Goal: Task Accomplishment & Management: Manage account settings

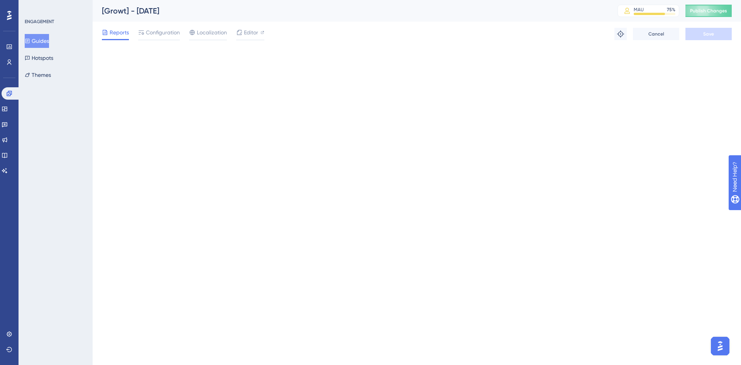
click at [43, 40] on button "Guides" at bounding box center [37, 41] width 24 height 14
click at [49, 38] on button "Guides" at bounding box center [37, 41] width 24 height 14
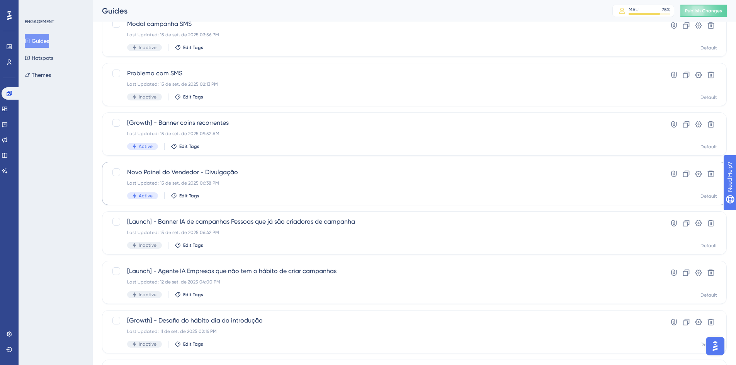
scroll to position [116, 0]
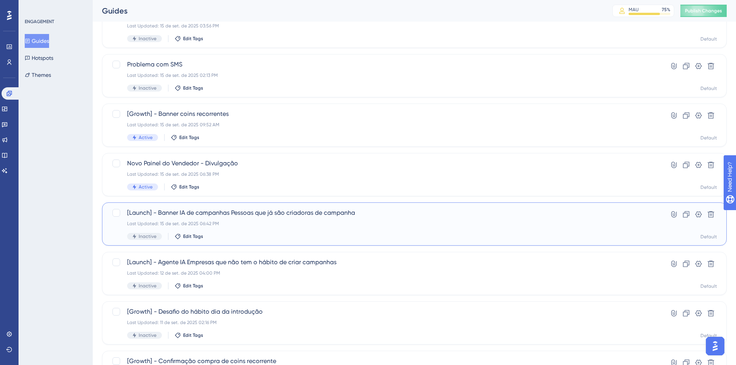
click at [308, 211] on span "[Launch] - Banner IA de campanhas Pessoas que já são criadoras de campanha" at bounding box center [383, 212] width 512 height 9
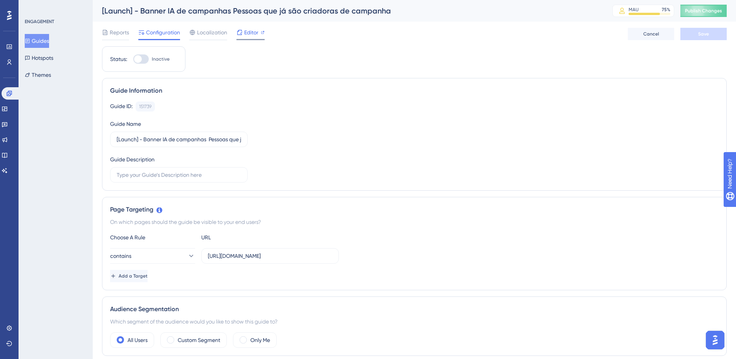
click at [247, 33] on span "Editor" at bounding box center [251, 32] width 14 height 9
click at [49, 40] on button "Guides" at bounding box center [37, 41] width 24 height 14
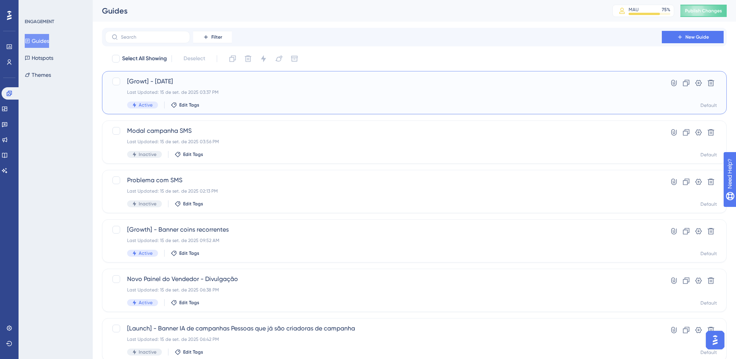
click at [236, 76] on div "[Growt] - Dia do cliente Last Updated: 15 de set. de 2025 03:37 PM Active Edit …" at bounding box center [414, 92] width 624 height 43
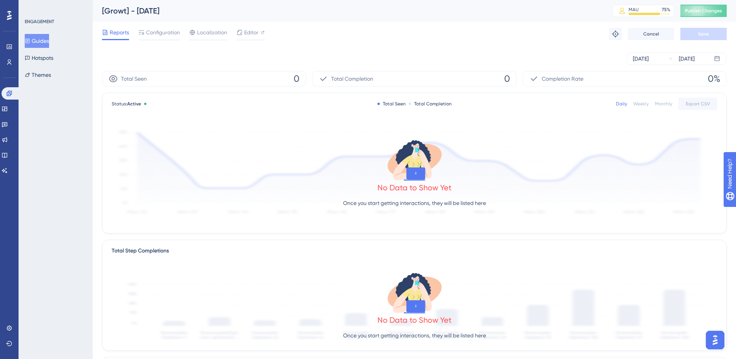
click at [37, 39] on button "Guides" at bounding box center [37, 41] width 24 height 14
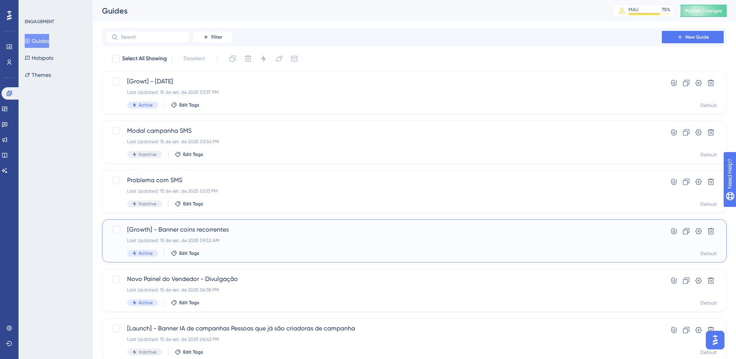
click at [232, 242] on div "Last Updated: 15 de set. de 2025 09:52 AM" at bounding box center [383, 240] width 512 height 6
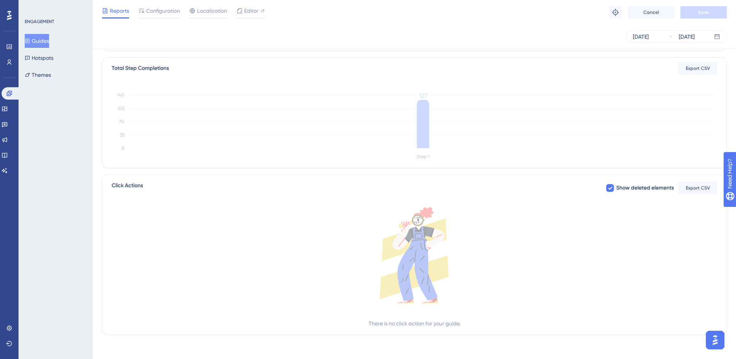
scroll to position [180, 0]
click at [11, 58] on link at bounding box center [9, 62] width 6 height 12
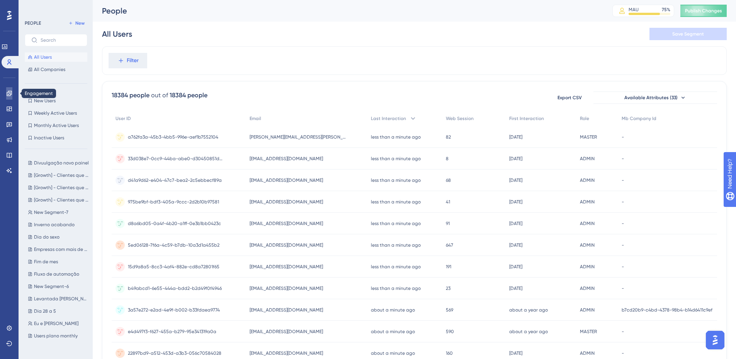
click at [10, 97] on link at bounding box center [9, 93] width 6 height 12
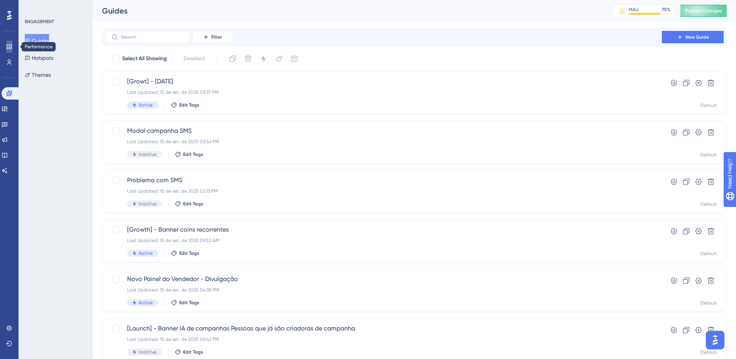
click at [8, 49] on icon at bounding box center [9, 46] width 5 height 5
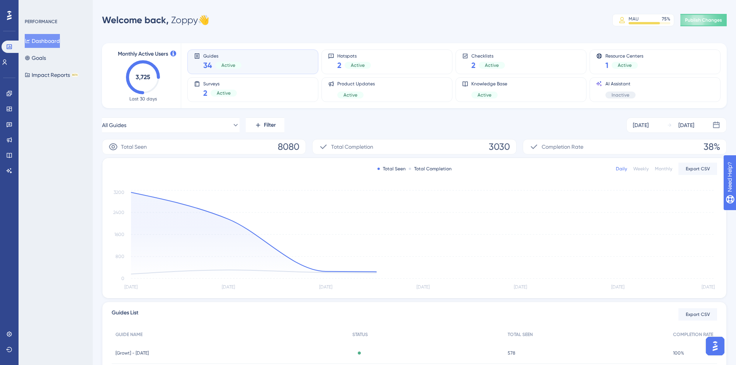
click at [33, 65] on div "Dashboard Goals Impact Reports BETA" at bounding box center [56, 58] width 63 height 48
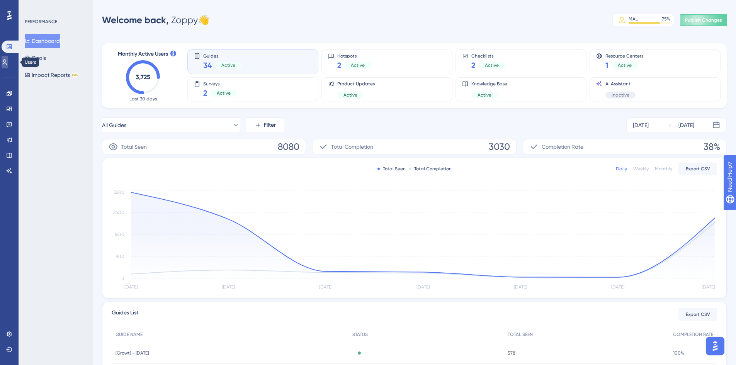
click at [8, 58] on link at bounding box center [5, 62] width 6 height 12
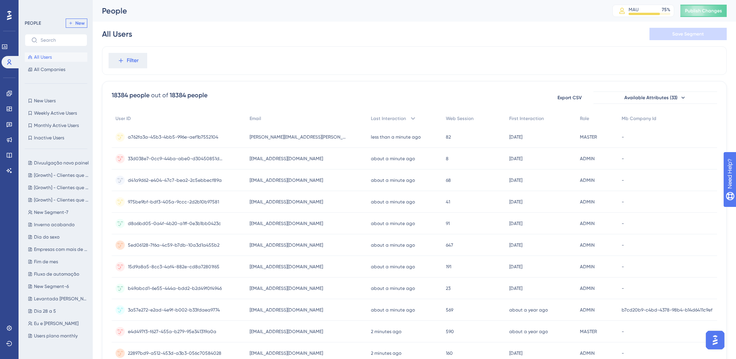
click at [78, 23] on span "New" at bounding box center [79, 23] width 9 height 6
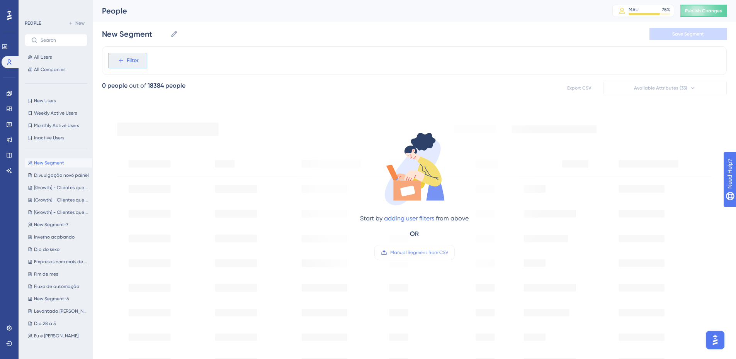
click at [133, 58] on span "Filter" at bounding box center [133, 60] width 12 height 9
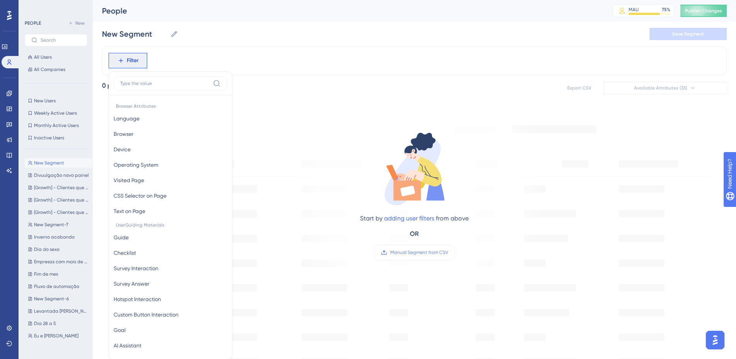
scroll to position [36, 0]
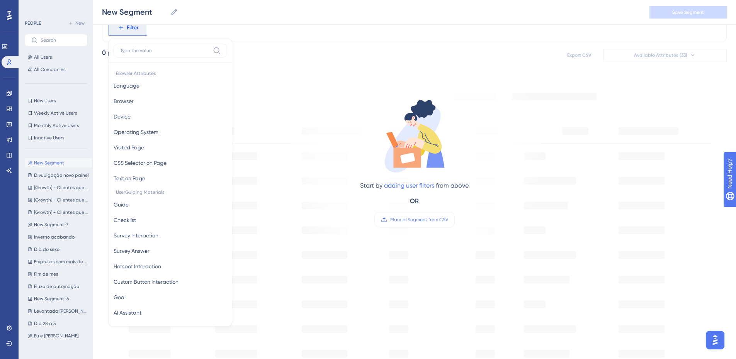
click at [166, 52] on input at bounding box center [165, 50] width 90 height 6
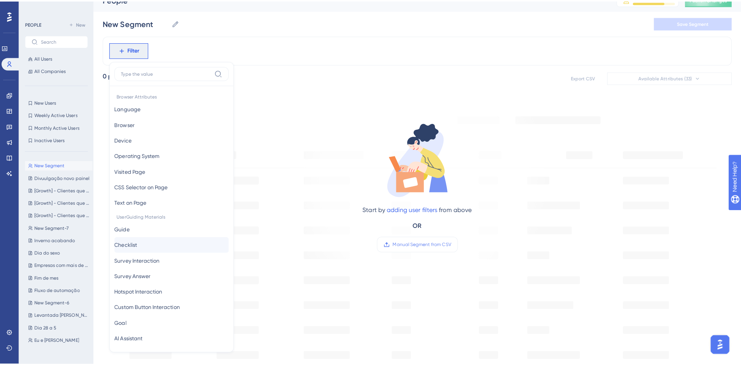
scroll to position [0, 0]
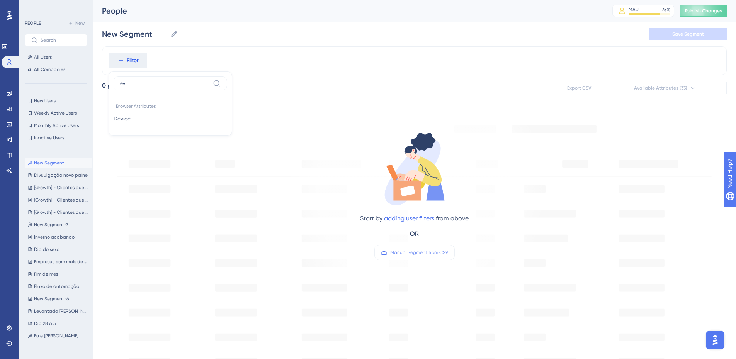
type input "e"
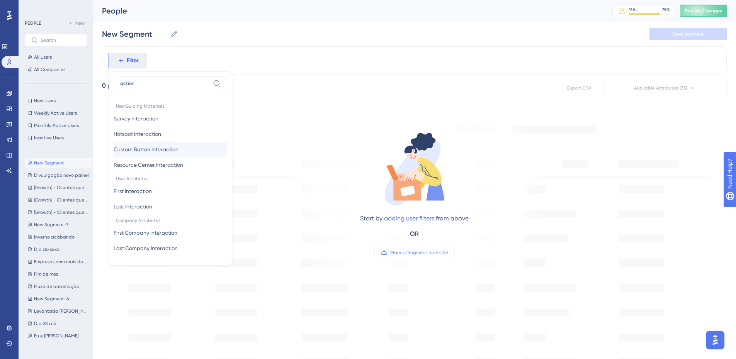
type input "action"
click at [186, 145] on button "Custom Button Interaction Custom Button Interaction" at bounding box center [171, 149] width 114 height 15
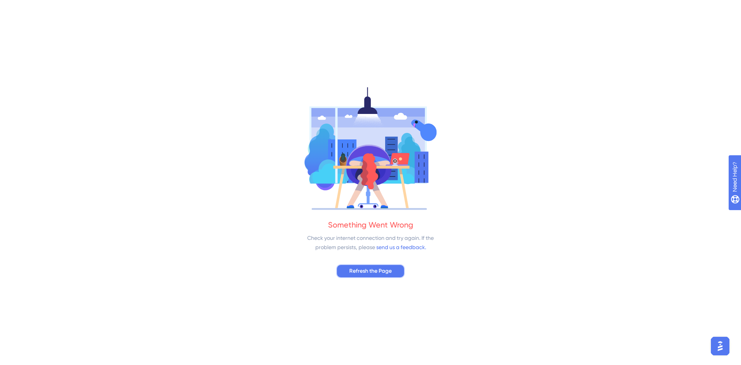
click at [383, 269] on span "Refresh the Page" at bounding box center [370, 270] width 42 height 9
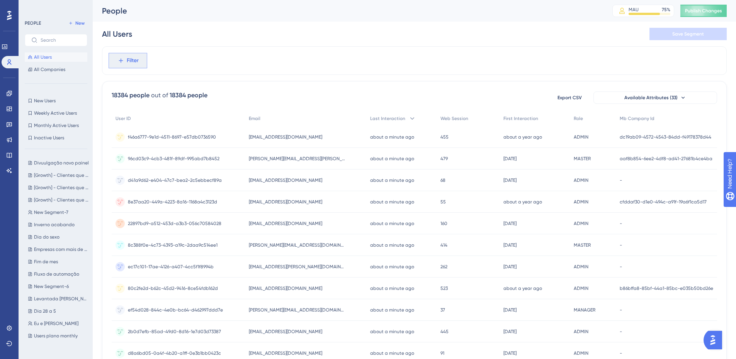
click at [132, 60] on span "Filter" at bounding box center [133, 60] width 12 height 9
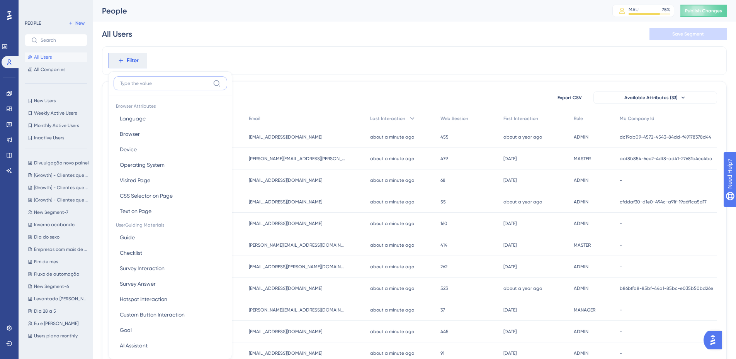
scroll to position [36, 0]
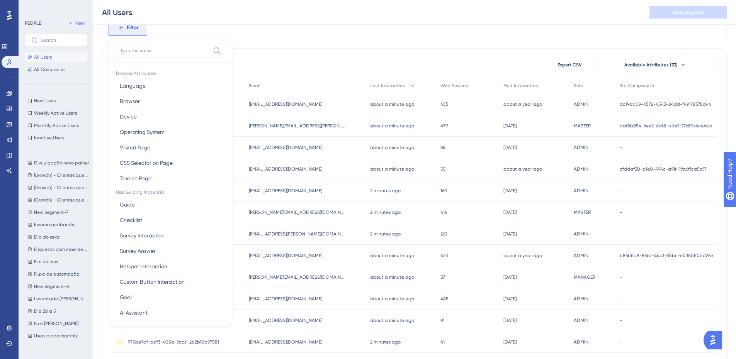
click at [138, 47] on label at bounding box center [171, 51] width 114 height 14
click at [138, 47] on input at bounding box center [165, 50] width 90 height 6
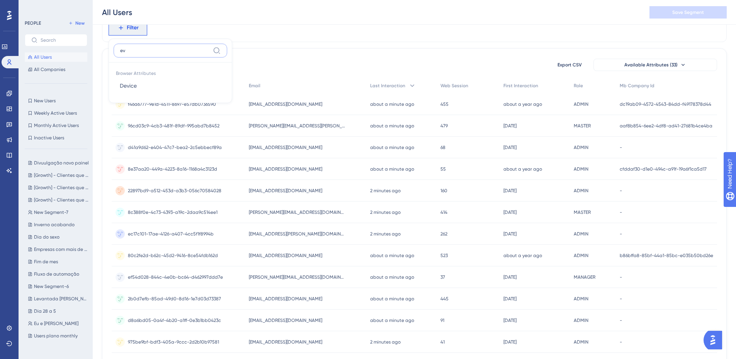
type input "e"
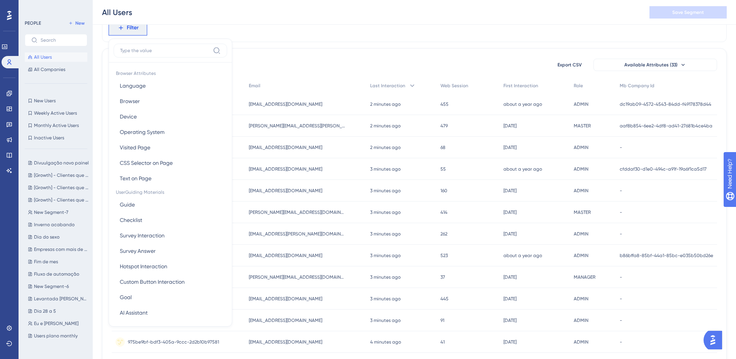
drag, startPoint x: 321, startPoint y: 62, endPoint x: 334, endPoint y: 75, distance: 18.6
click at [322, 62] on div "18384 people out of 18384 people Export CSV Available Attributes (33)" at bounding box center [414, 65] width 605 height 14
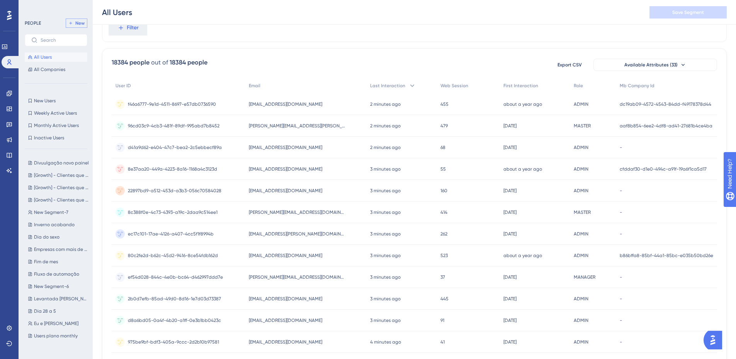
click at [78, 27] on button "New" at bounding box center [77, 23] width 22 height 9
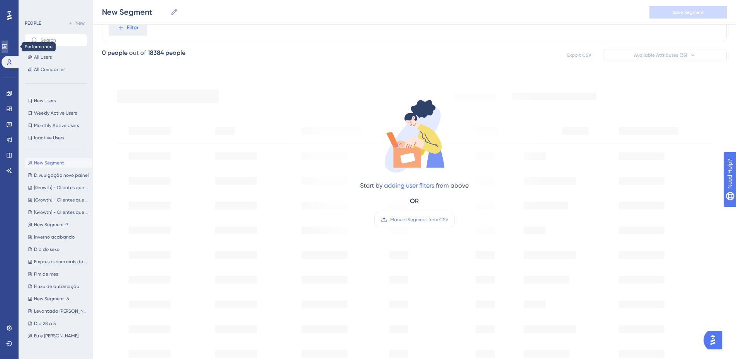
click at [8, 46] on icon at bounding box center [5, 47] width 6 height 6
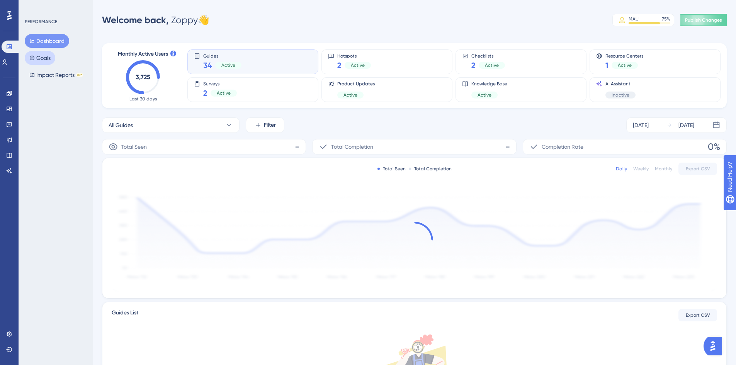
click at [38, 63] on button "Goals" at bounding box center [40, 58] width 31 height 14
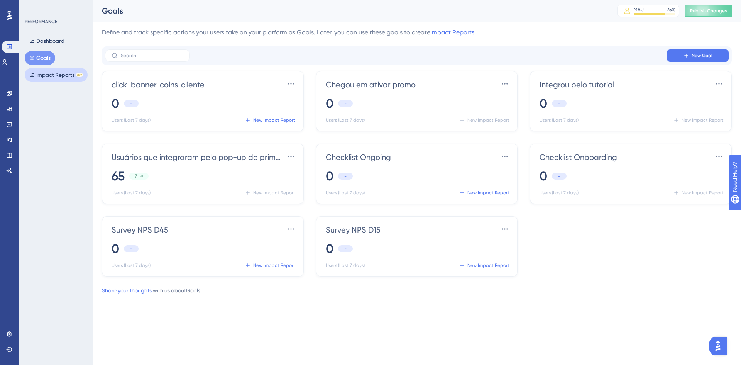
click at [52, 75] on button "Impact Reports BETA" at bounding box center [56, 75] width 63 height 14
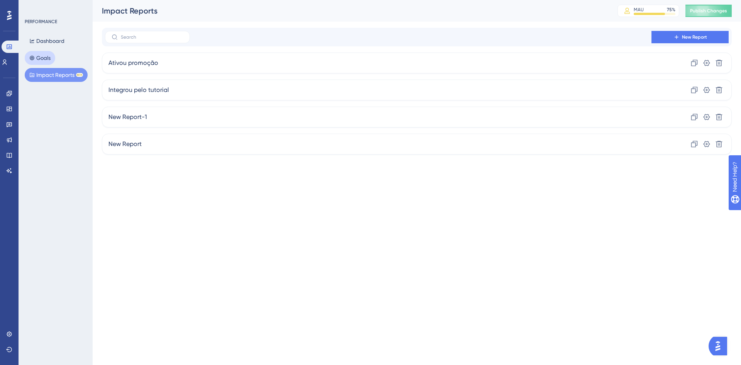
click at [43, 61] on button "Goals" at bounding box center [40, 58] width 31 height 14
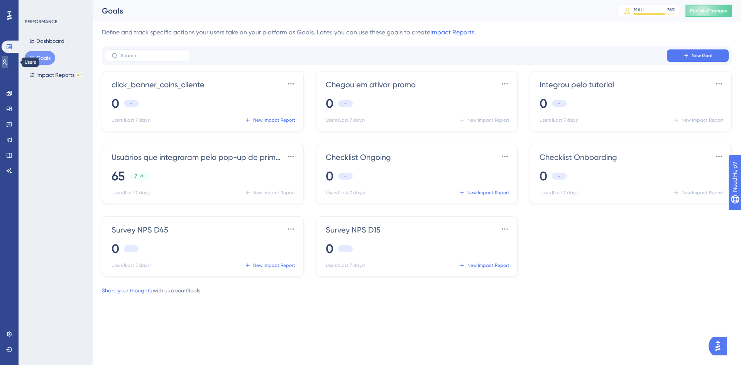
click at [3, 61] on link at bounding box center [5, 62] width 6 height 12
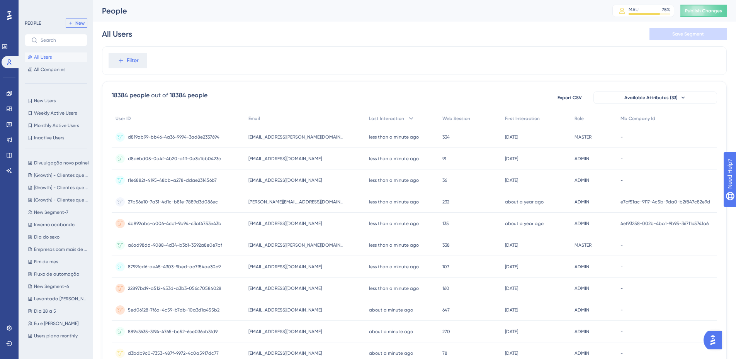
click at [72, 26] on button "New" at bounding box center [77, 23] width 22 height 9
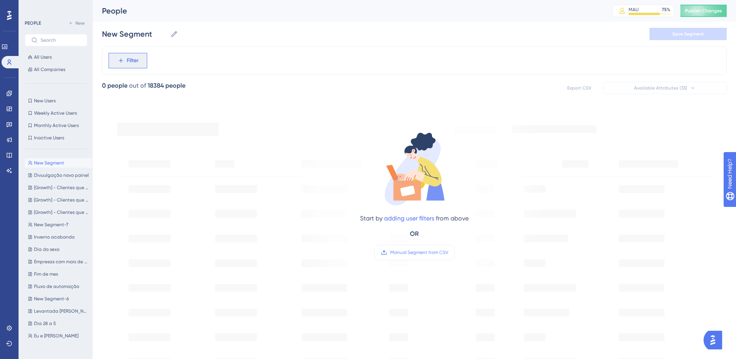
click at [126, 58] on button "Filter" at bounding box center [127, 60] width 39 height 15
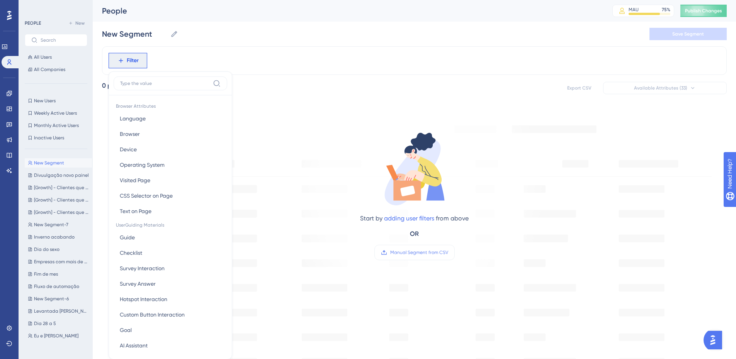
scroll to position [36, 0]
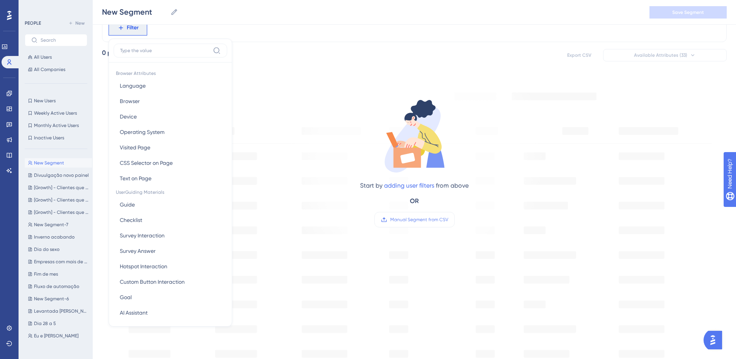
click at [152, 59] on div at bounding box center [171, 53] width 114 height 19
click at [151, 53] on input at bounding box center [165, 50] width 90 height 6
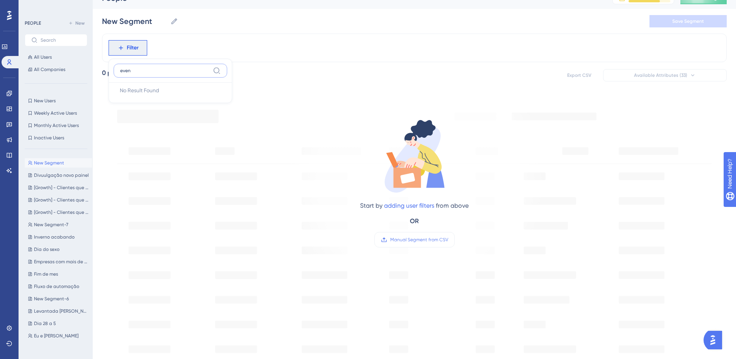
scroll to position [0, 0]
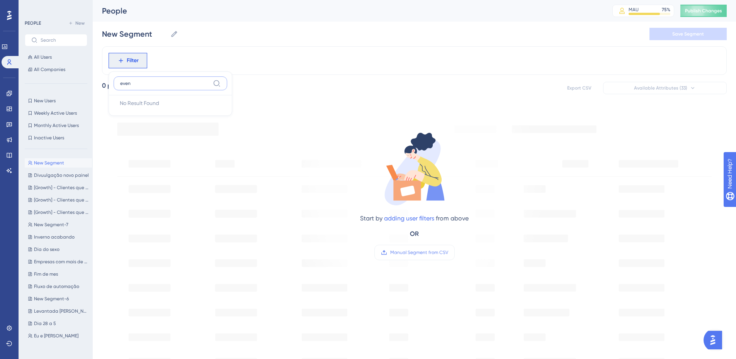
type input "even"
click at [10, 87] on div "Engagement Widgets Feedback Product Updates Knowledge Base AI Assistant" at bounding box center [9, 122] width 12 height 108
click at [12, 95] on link at bounding box center [9, 93] width 6 height 12
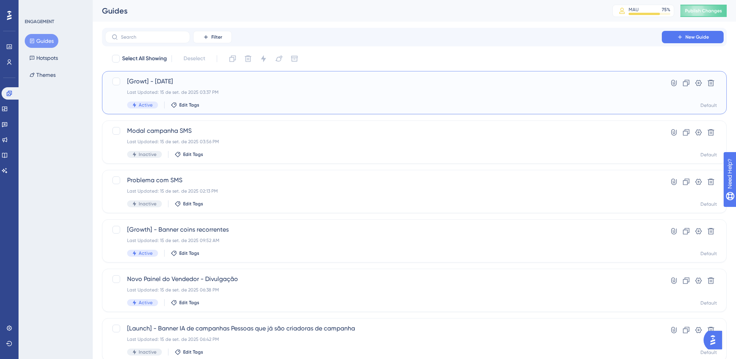
click at [217, 81] on span "[Growt] - Dia do cliente" at bounding box center [383, 81] width 512 height 9
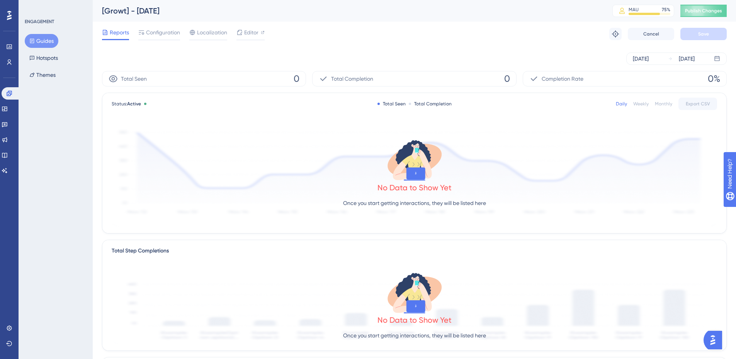
click at [51, 37] on button "Guides" at bounding box center [42, 41] width 34 height 14
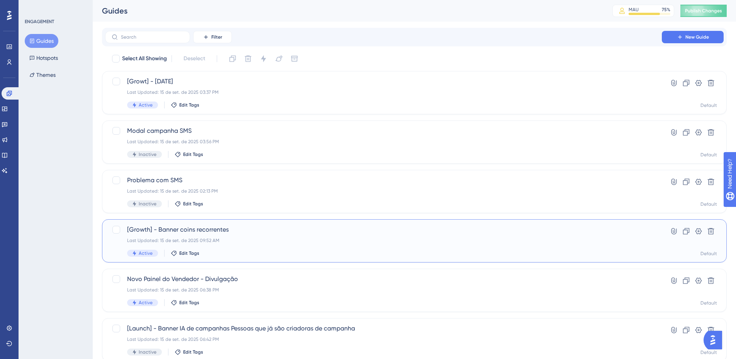
click at [235, 226] on span "[Growth] - Banner coins recorrentes" at bounding box center [383, 229] width 512 height 9
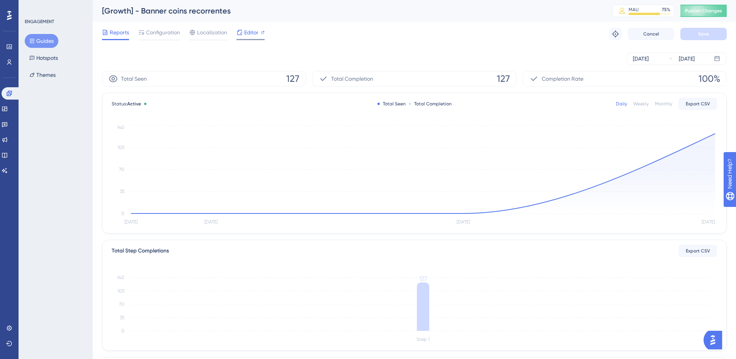
click at [238, 31] on icon at bounding box center [239, 32] width 5 height 5
click at [46, 43] on button "Guides" at bounding box center [42, 41] width 34 height 14
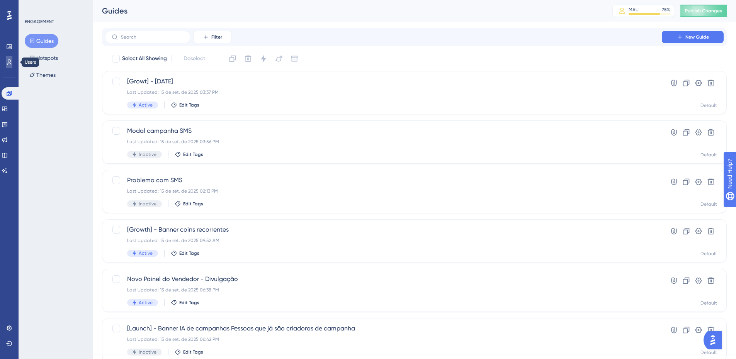
click at [12, 60] on link at bounding box center [9, 62] width 6 height 12
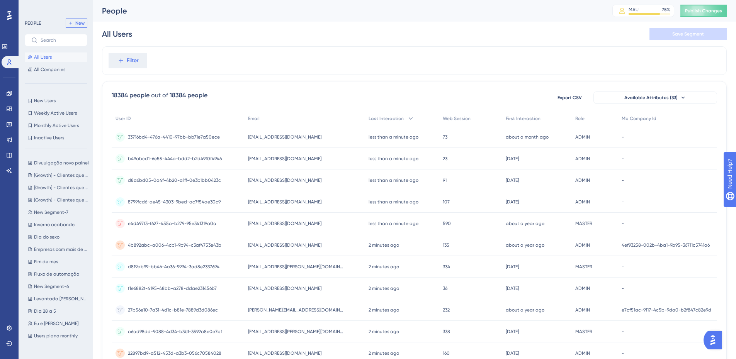
click at [81, 23] on span "New" at bounding box center [79, 23] width 9 height 6
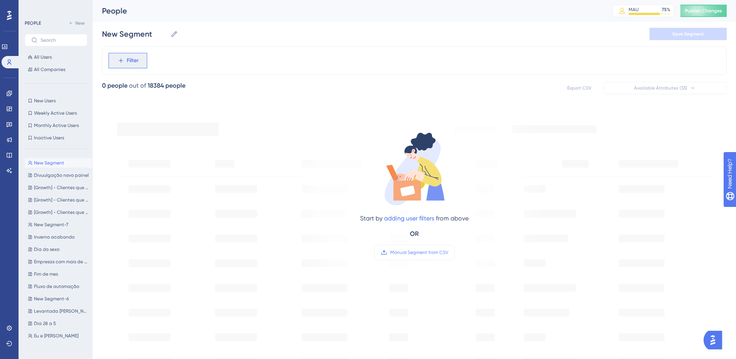
click at [140, 62] on button "Filter" at bounding box center [127, 60] width 39 height 15
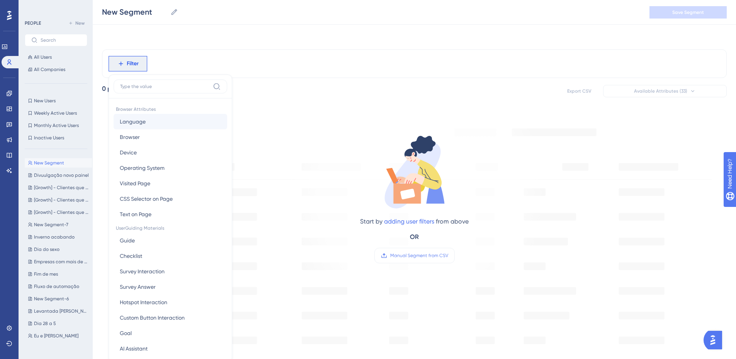
scroll to position [36, 0]
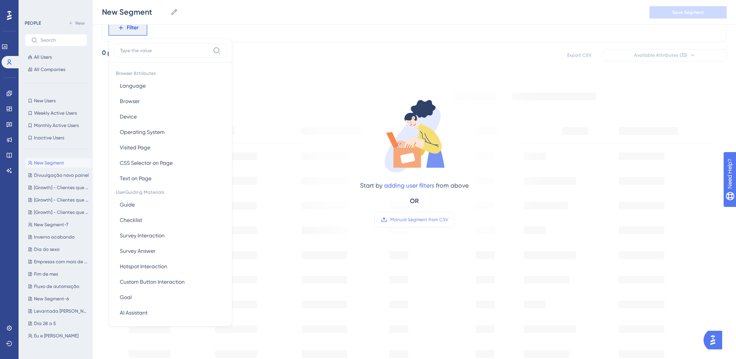
click at [149, 57] on label at bounding box center [171, 51] width 114 height 14
click at [149, 54] on input at bounding box center [165, 50] width 90 height 6
paste input "click_banner_coins_cliente"
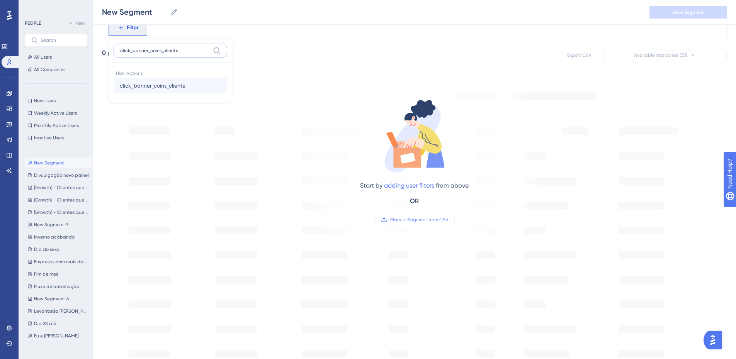
type input "click_banner_coins_cliente"
click at [171, 81] on span "click_banner_coins_cliente" at bounding box center [153, 85] width 66 height 9
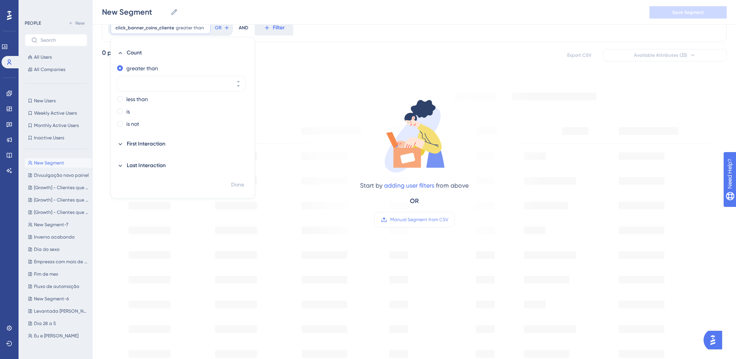
click at [310, 95] on div "Start by adding user filters from above OR Manual Segment from CSV" at bounding box center [414, 156] width 262 height 159
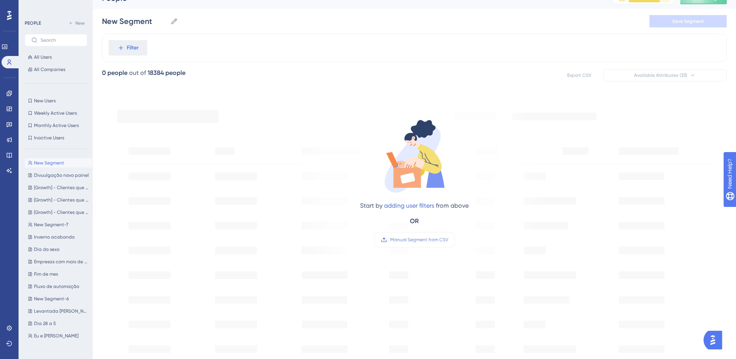
scroll to position [0, 0]
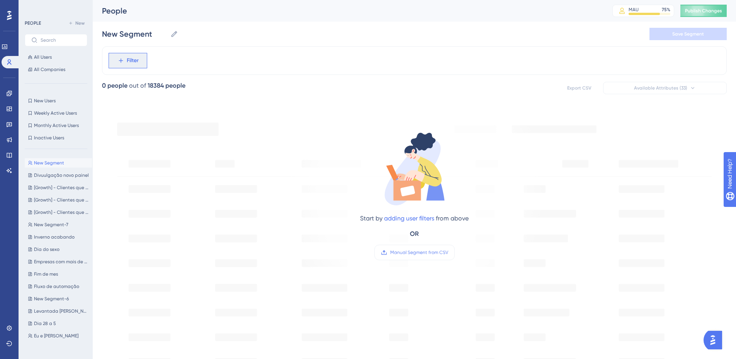
click at [140, 58] on button "Filter" at bounding box center [127, 60] width 39 height 15
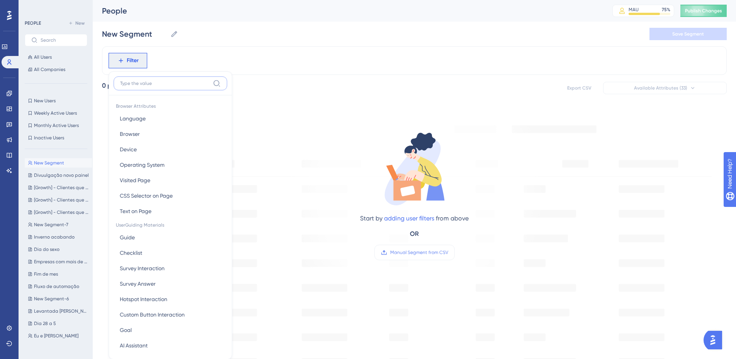
scroll to position [36, 0]
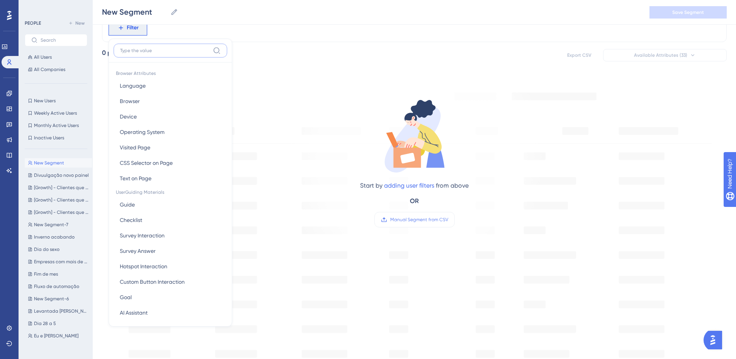
paste input "click_banner_coins_cliente"
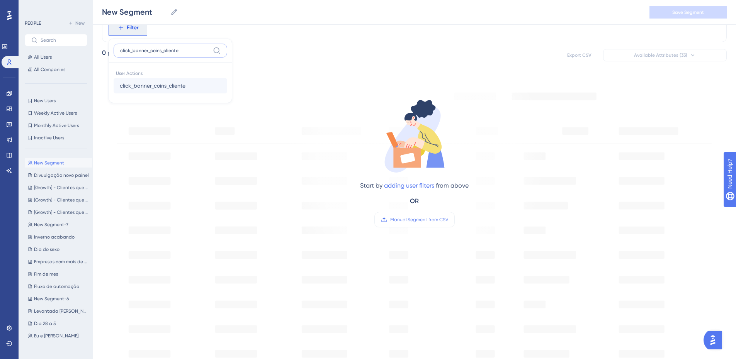
type input "click_banner_coins_cliente"
click at [159, 85] on span "click_banner_coins_cliente" at bounding box center [153, 85] width 66 height 9
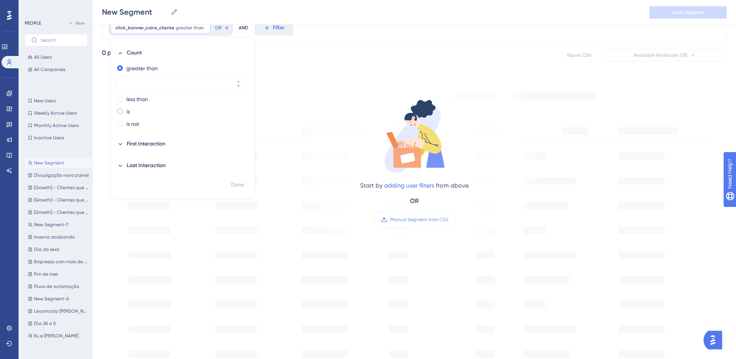
click at [136, 115] on div "is" at bounding box center [181, 111] width 128 height 9
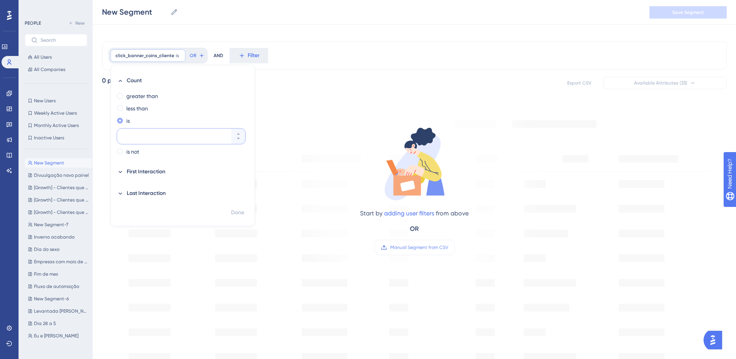
scroll to position [0, 0]
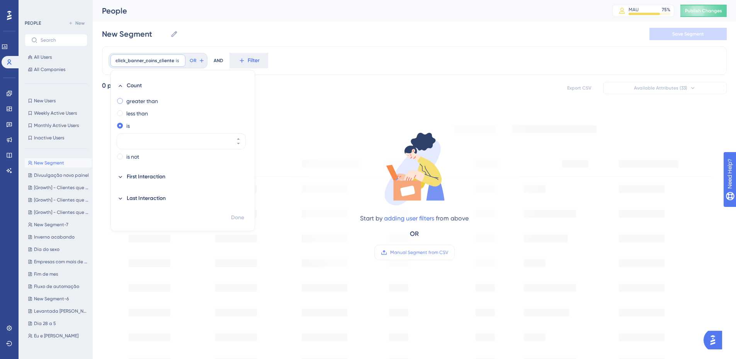
click at [139, 98] on label "greater than" at bounding box center [142, 101] width 32 height 9
click at [176, 184] on button "First Interaction" at bounding box center [181, 177] width 128 height 19
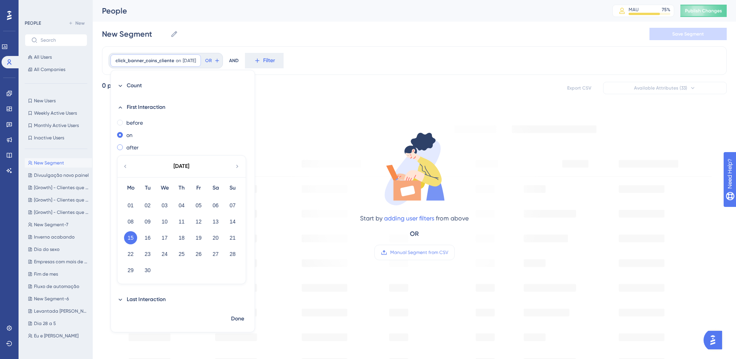
click at [120, 146] on span at bounding box center [120, 147] width 6 height 6
click at [125, 146] on input "radio" at bounding box center [125, 146] width 0 height 0
click at [217, 218] on button "13" at bounding box center [215, 221] width 13 height 13
click at [236, 317] on span "Done" at bounding box center [237, 318] width 13 height 9
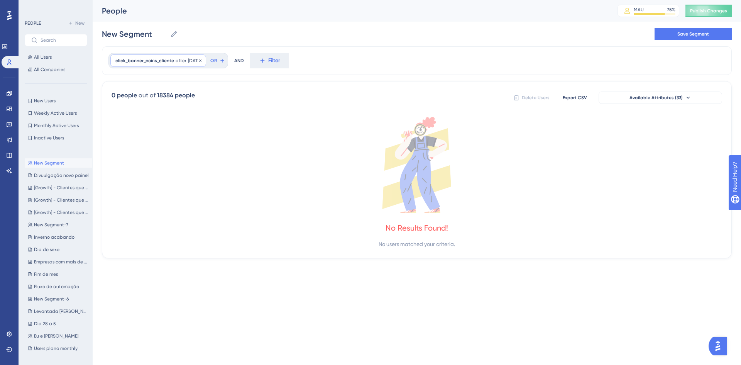
click at [200, 63] on span "9/13/2025" at bounding box center [194, 61] width 13 height 6
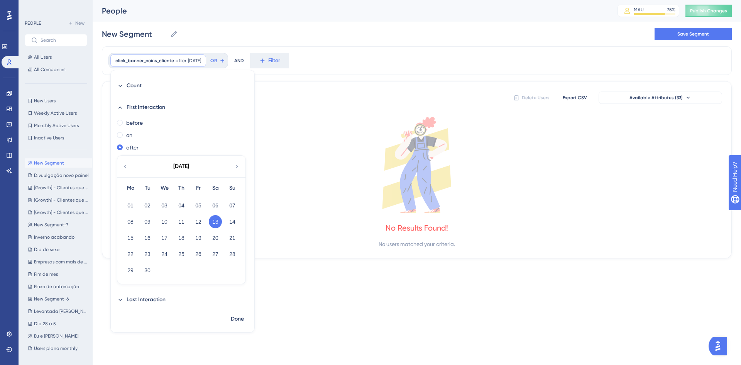
click at [217, 224] on button "13" at bounding box center [215, 221] width 13 height 13
click at [205, 223] on div "12" at bounding box center [198, 221] width 17 height 15
click at [201, 221] on button "12" at bounding box center [198, 221] width 13 height 13
click at [244, 317] on span "Done" at bounding box center [237, 318] width 13 height 9
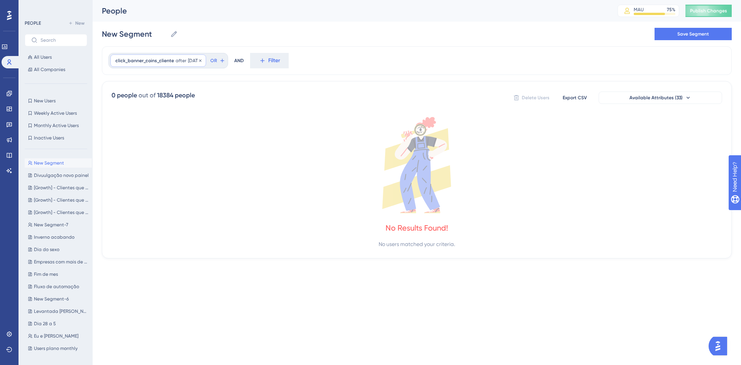
click at [181, 60] on span "after" at bounding box center [181, 61] width 11 height 6
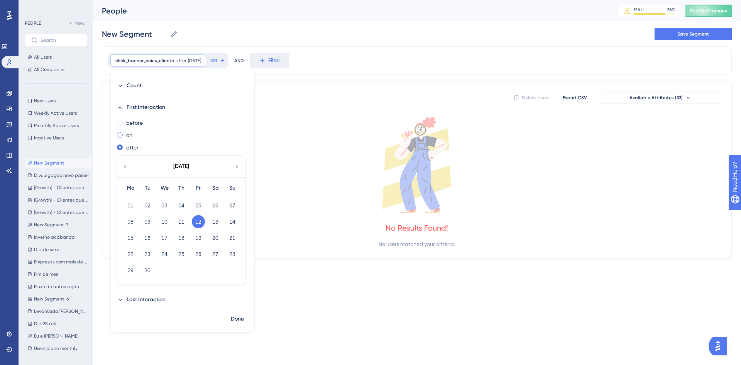
click at [141, 136] on div "on" at bounding box center [181, 134] width 128 height 9
click at [126, 82] on button "Count" at bounding box center [181, 85] width 128 height 19
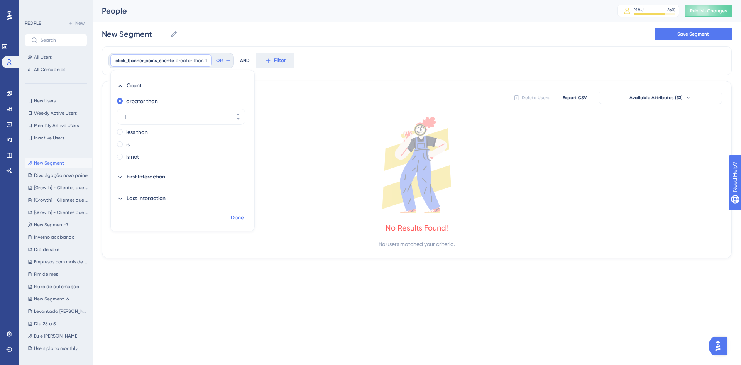
click at [237, 219] on span "Done" at bounding box center [237, 217] width 13 height 9
click at [185, 60] on span "greater than" at bounding box center [190, 61] width 28 height 6
click at [298, 112] on div "0 people out of 18384 people Delete Users Export CSV Available Attributes (33) …" at bounding box center [417, 169] width 630 height 177
click at [163, 64] on div "click_banner_coins_cliente greater than 1 1 Remove" at bounding box center [161, 60] width 102 height 12
click at [144, 179] on span "First Interaction" at bounding box center [146, 176] width 39 height 9
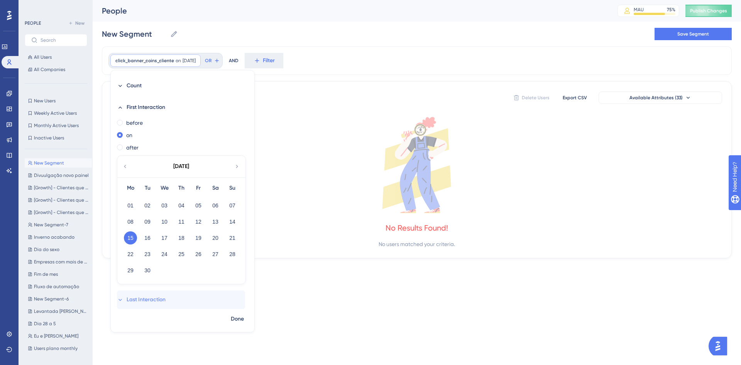
click at [124, 295] on button "Last Interaction" at bounding box center [181, 299] width 128 height 19
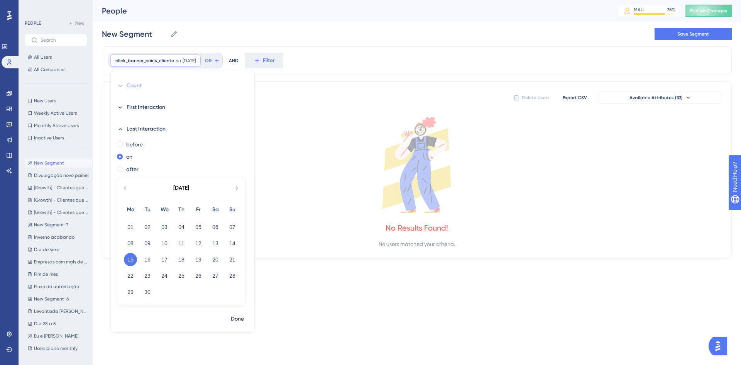
click at [121, 90] on button "Count" at bounding box center [181, 85] width 128 height 19
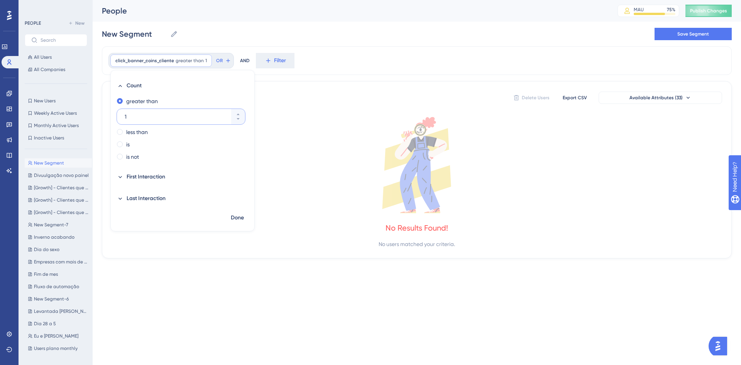
click at [148, 116] on input "1" at bounding box center [177, 116] width 105 height 9
type input "00"
click at [235, 216] on span "Done" at bounding box center [237, 217] width 13 height 9
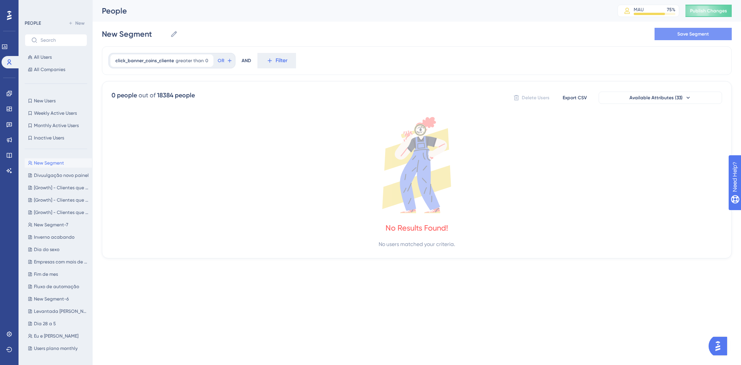
click at [691, 34] on span "Save Segment" at bounding box center [694, 34] width 32 height 6
type input "New Segment-8"
click at [7, 95] on icon at bounding box center [9, 93] width 6 height 6
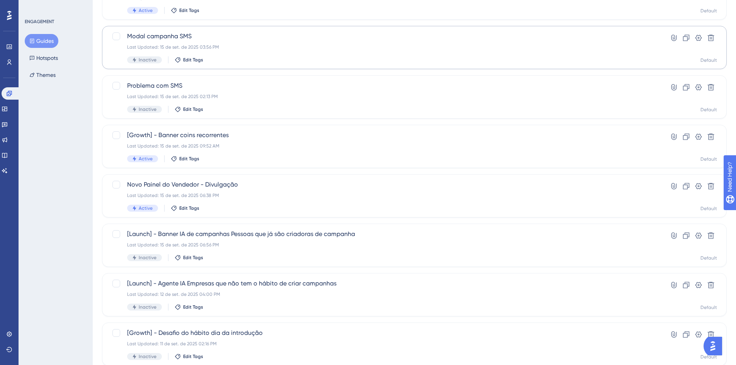
scroll to position [193, 0]
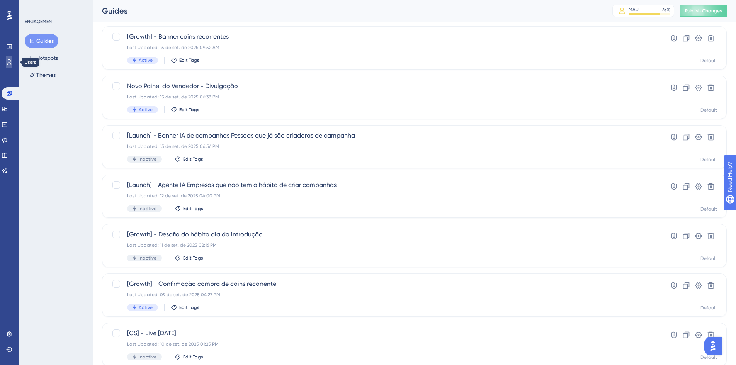
click at [8, 64] on icon at bounding box center [9, 62] width 6 height 6
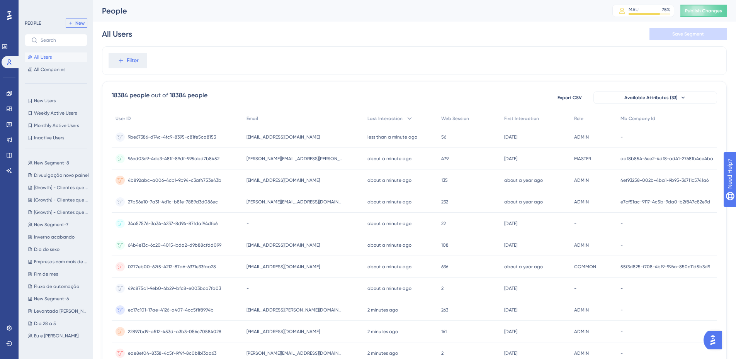
click at [82, 25] on span "New" at bounding box center [79, 23] width 9 height 6
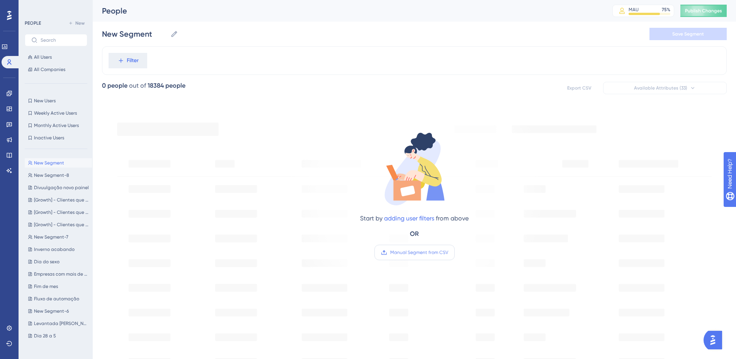
click at [435, 247] on label "Manual Segment from CSV" at bounding box center [414, 252] width 80 height 15
click at [448, 253] on input "Manual Segment from CSV" at bounding box center [448, 253] width 0 height 0
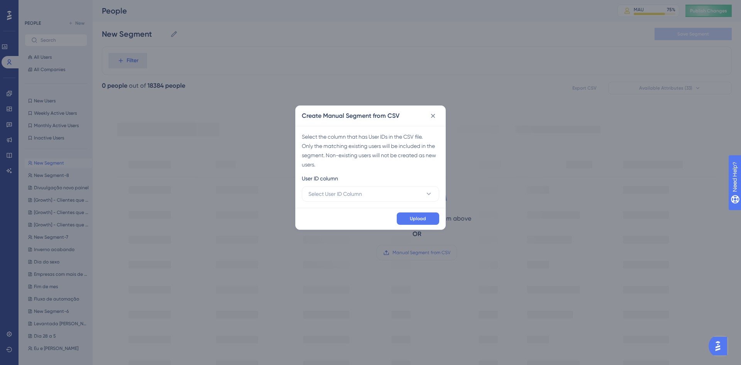
click at [356, 185] on div "User ID column" at bounding box center [370, 180] width 137 height 12
click at [357, 190] on span "Select User ID Column" at bounding box center [335, 193] width 54 height 9
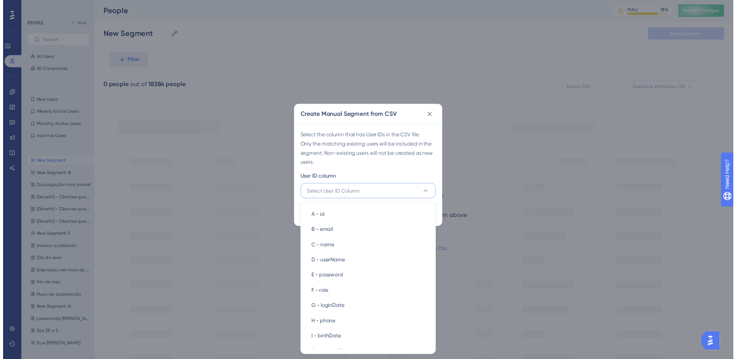
scroll to position [0, 0]
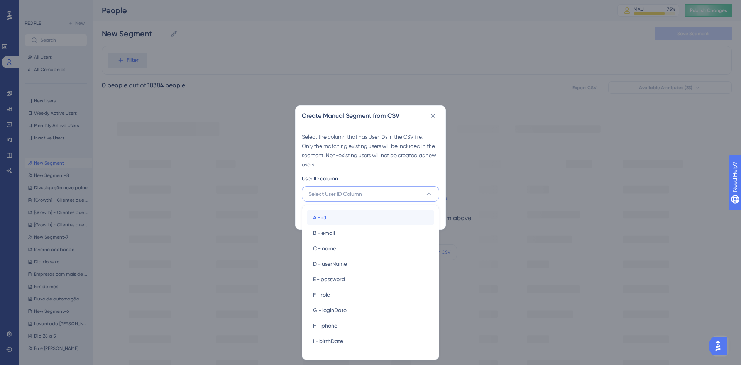
click at [356, 211] on div "A - id A - id" at bounding box center [370, 217] width 115 height 15
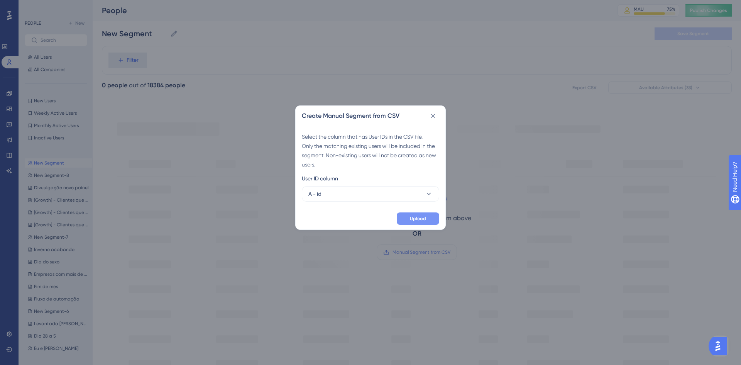
click at [421, 222] on button "Upload" at bounding box center [418, 218] width 42 height 12
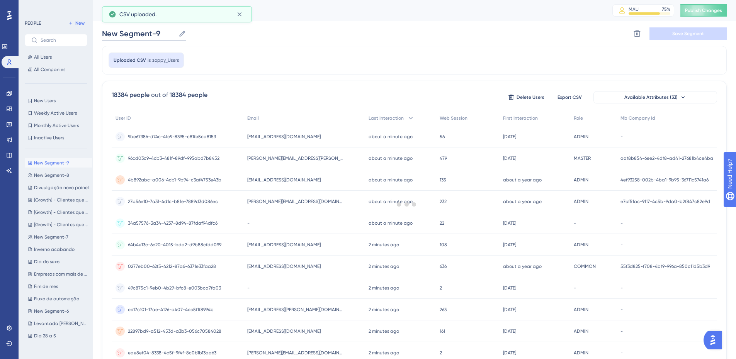
click at [156, 32] on input "New Segment-9" at bounding box center [138, 33] width 73 height 11
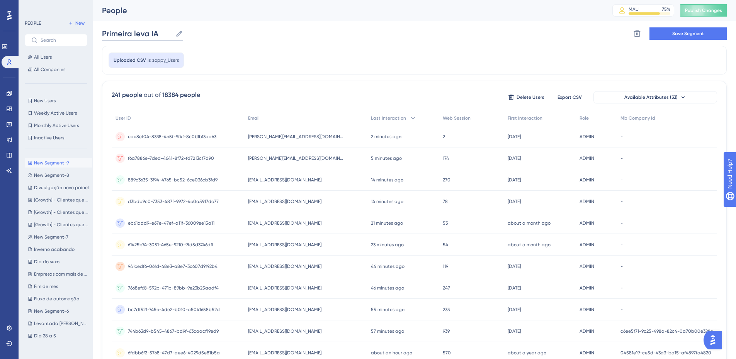
type input "Primeira leva IA"
click at [691, 31] on span "Save Segment" at bounding box center [688, 34] width 32 height 6
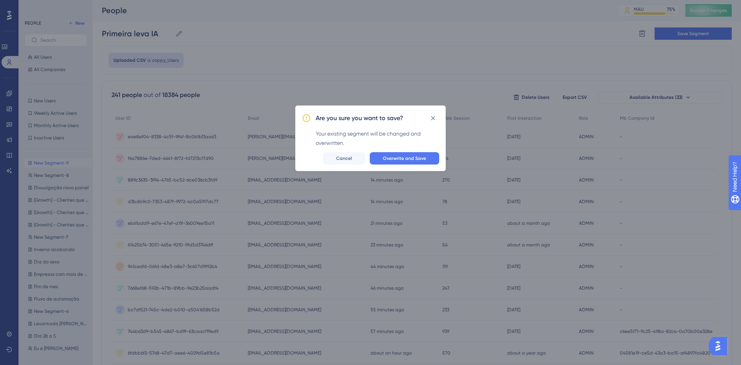
click at [412, 149] on div "Are you sure you want to save? Your existing segment will be changed and overwr…" at bounding box center [370, 138] width 151 height 66
click at [411, 151] on div "Are you sure you want to save? Your existing segment will be changed and overwr…" at bounding box center [370, 138] width 151 height 66
click at [411, 153] on button "Overwrite and Save" at bounding box center [404, 158] width 69 height 12
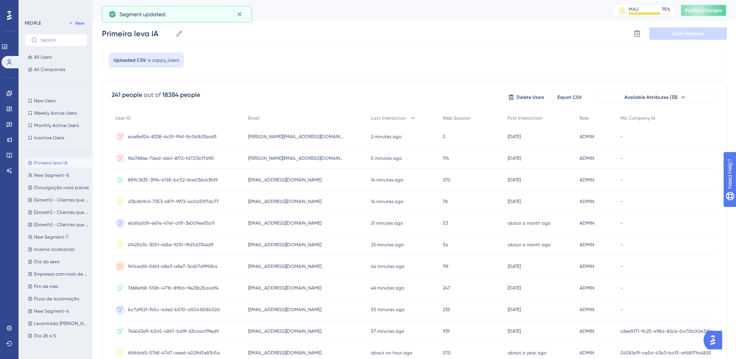
click at [708, 15] on button "Publish Changes" at bounding box center [703, 10] width 46 height 12
click at [239, 13] on icon at bounding box center [240, 14] width 8 height 8
click at [11, 87] on link at bounding box center [9, 93] width 6 height 12
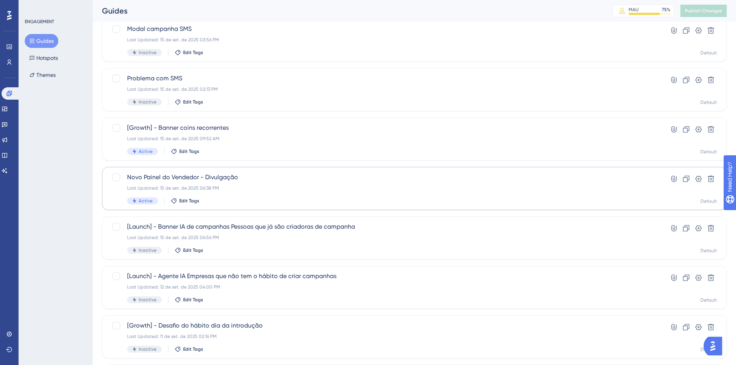
scroll to position [116, 0]
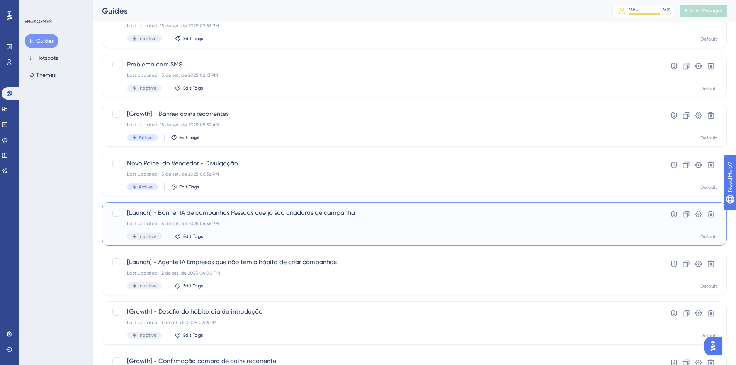
click at [362, 215] on span "[Launch] - Banner IA de campanhas Pessoas que já são criadoras de campanha" at bounding box center [383, 212] width 512 height 9
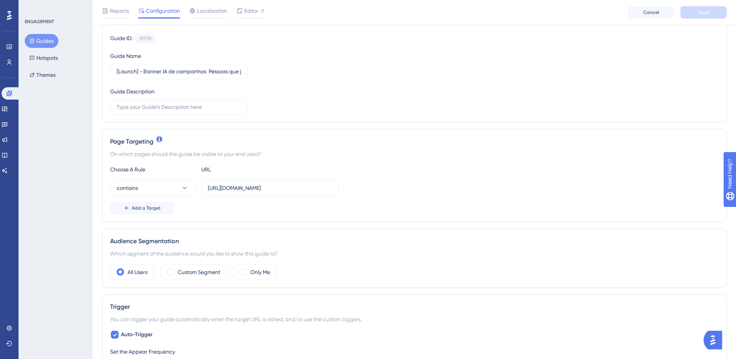
scroll to position [77, 0]
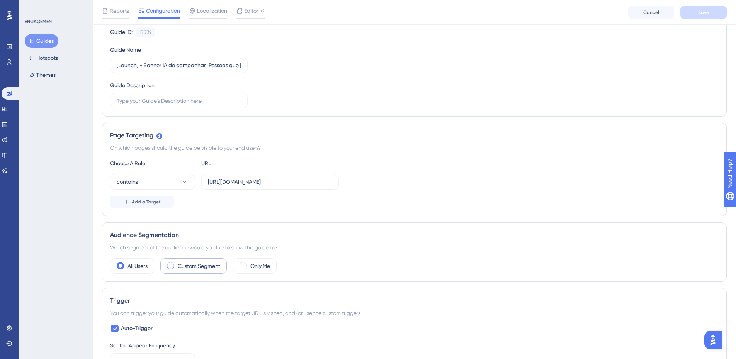
click at [185, 265] on label "Custom Segment" at bounding box center [199, 265] width 42 height 9
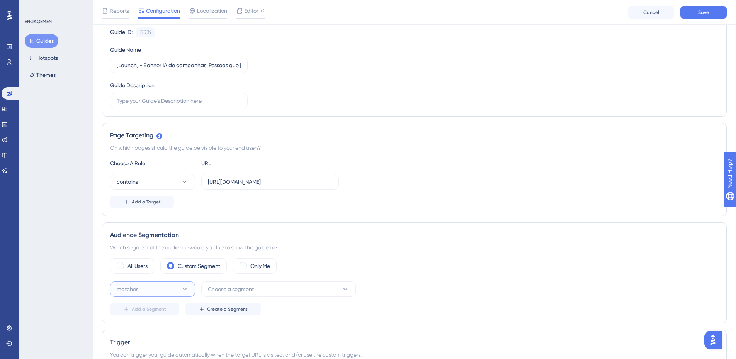
click at [146, 291] on button "matches" at bounding box center [152, 288] width 85 height 15
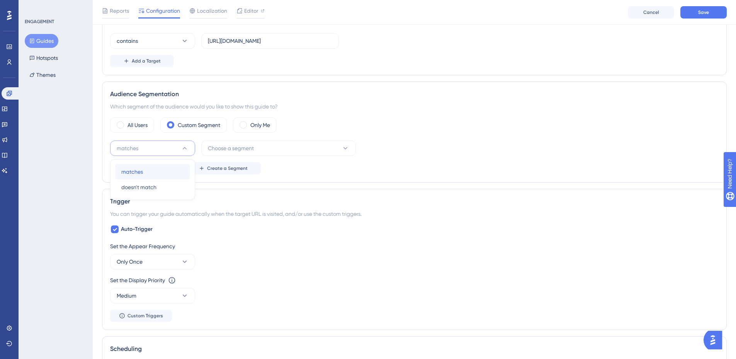
click at [150, 169] on div "matches matches" at bounding box center [152, 171] width 63 height 15
click at [319, 148] on button "Choose a segment" at bounding box center [278, 148] width 154 height 15
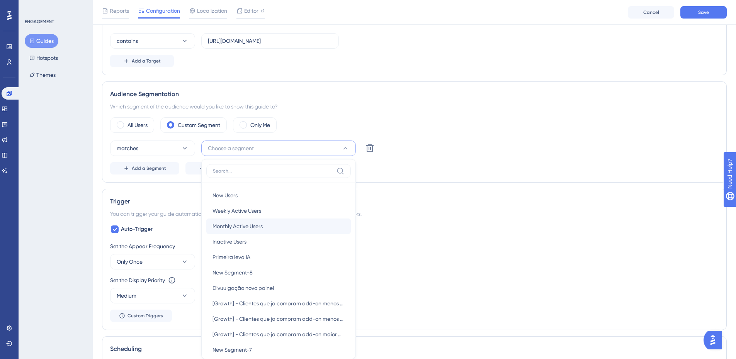
scroll to position [296, 0]
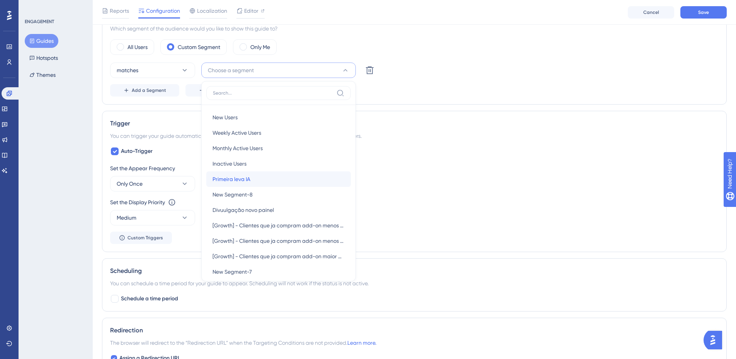
click at [269, 176] on div "Primeira leva IA Primeira leva IA" at bounding box center [278, 178] width 132 height 15
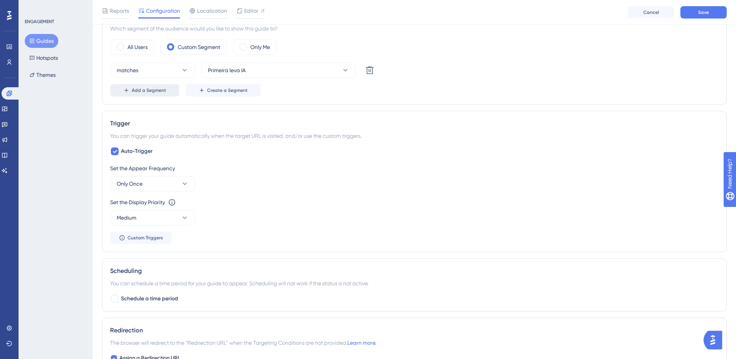
click at [149, 90] on span "Add a Segment" at bounding box center [149, 90] width 34 height 6
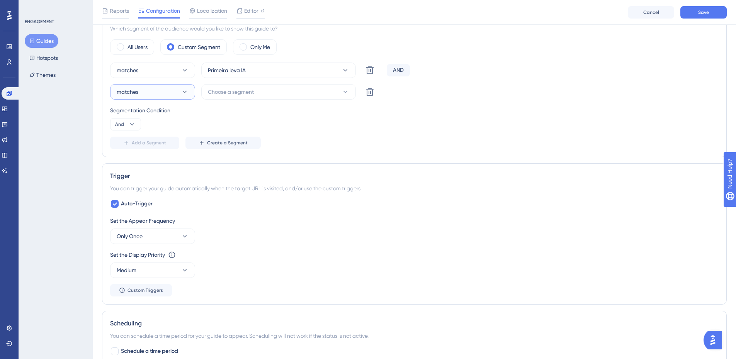
click at [164, 98] on button "matches" at bounding box center [152, 91] width 85 height 15
click at [146, 130] on span "doesn't match" at bounding box center [138, 130] width 35 height 9
click at [281, 84] on button "Choose a segment" at bounding box center [278, 91] width 154 height 15
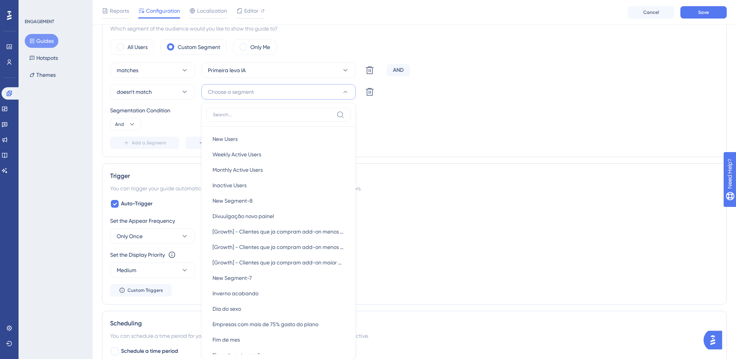
scroll to position [346, 0]
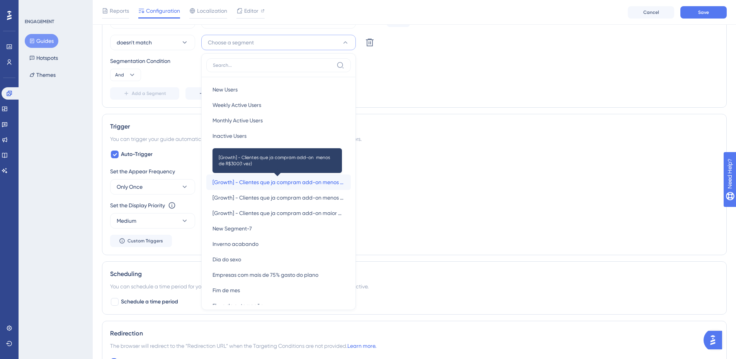
click at [287, 181] on span "[Growth] - Clientes que ja compram add-on menos de R$300(1 vez)" at bounding box center [278, 182] width 132 height 9
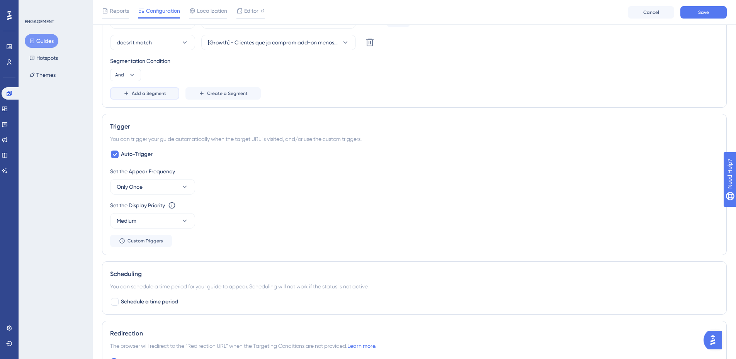
click at [129, 88] on button "Add a Segment" at bounding box center [144, 93] width 69 height 12
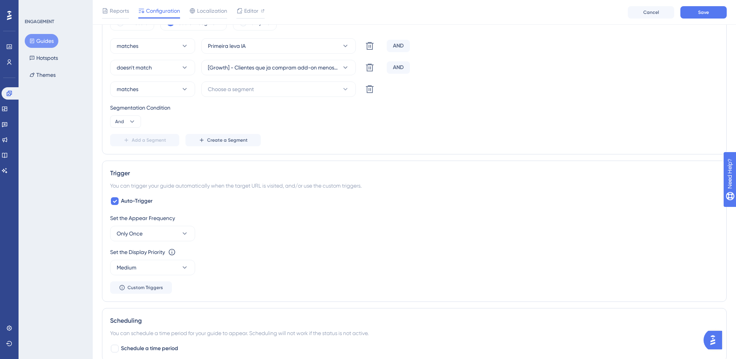
scroll to position [307, 0]
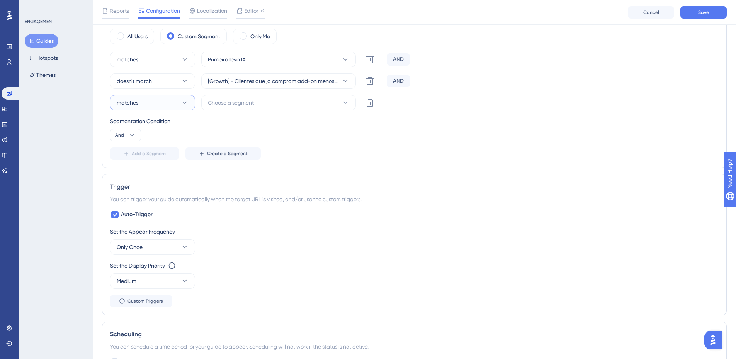
click at [161, 103] on button "matches" at bounding box center [152, 102] width 85 height 15
click at [142, 137] on div "doesn't match doesn't match" at bounding box center [152, 141] width 63 height 15
click at [251, 108] on button "Choose a segment" at bounding box center [278, 102] width 154 height 15
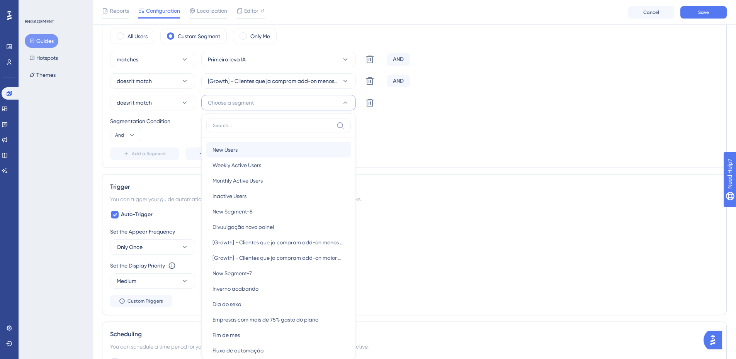
scroll to position [339, 0]
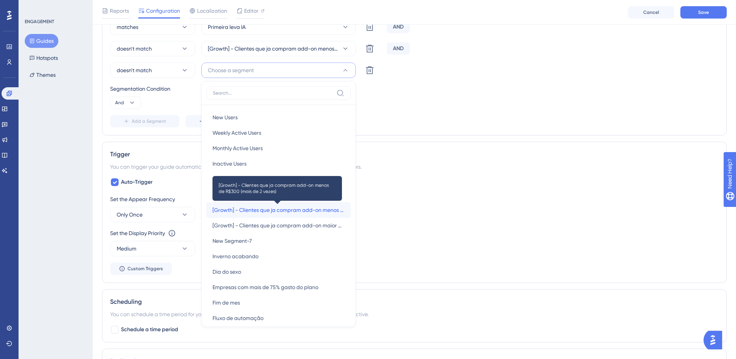
click at [263, 205] on span "[Growth] - Clientes que ja compram add-on menos de R$300 (mais de 2 vezes)" at bounding box center [278, 209] width 132 height 9
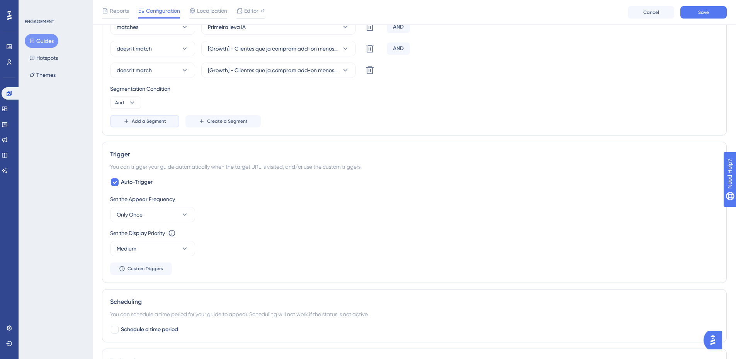
click at [148, 115] on button "Add a Segment" at bounding box center [144, 121] width 69 height 12
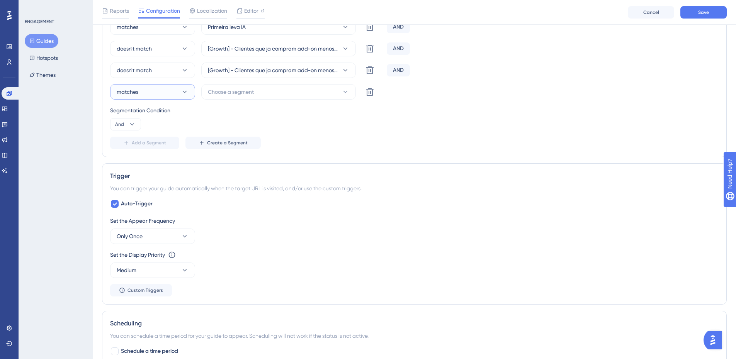
click at [169, 97] on button "matches" at bounding box center [152, 91] width 85 height 15
click at [154, 124] on div "doesn't match doesn't match" at bounding box center [152, 130] width 63 height 15
click at [261, 96] on button "Choose a segment" at bounding box center [278, 91] width 154 height 15
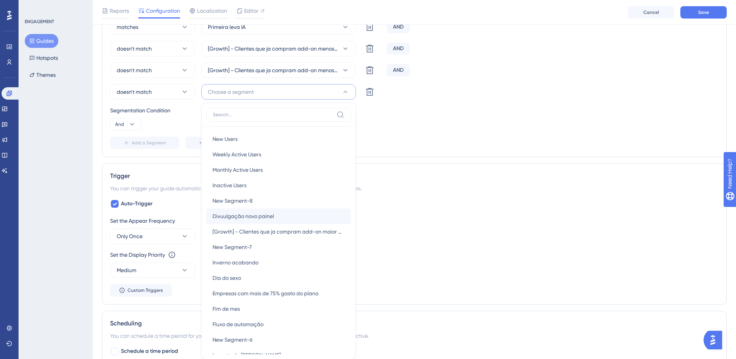
scroll to position [381, 0]
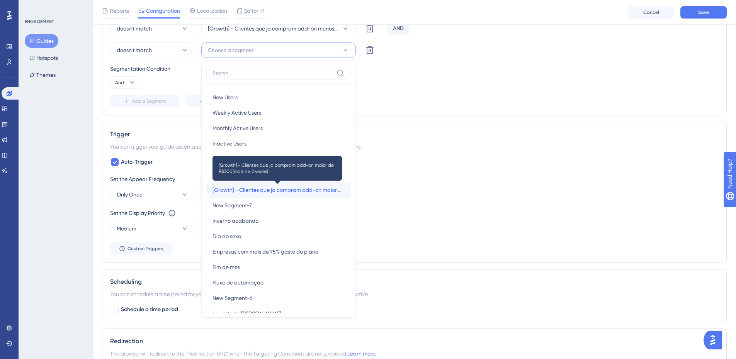
click at [254, 191] on span "[Growth] - Clientes que ja compram add-on maior de R$300(mais de 2 vezes)" at bounding box center [278, 189] width 132 height 9
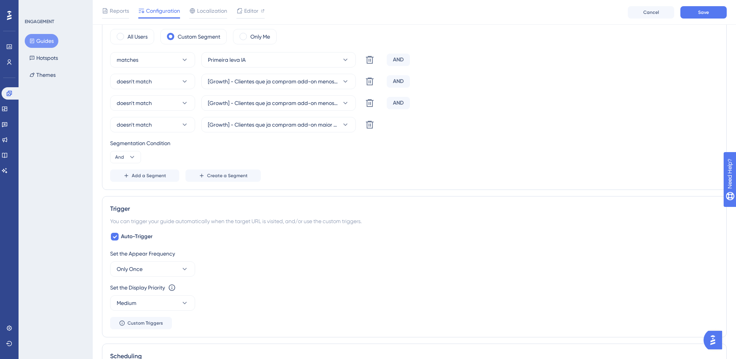
scroll to position [188, 0]
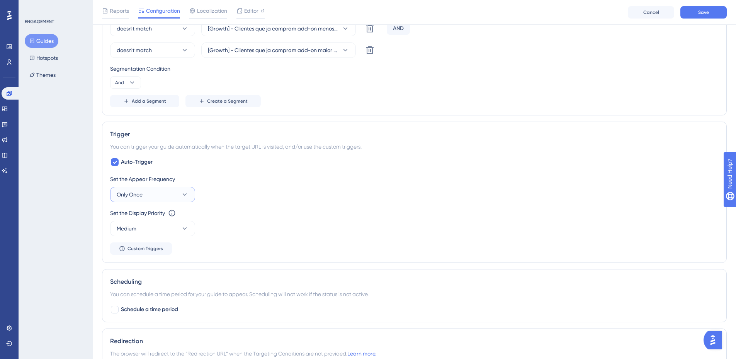
click at [167, 198] on button "Only Once" at bounding box center [152, 194] width 85 height 15
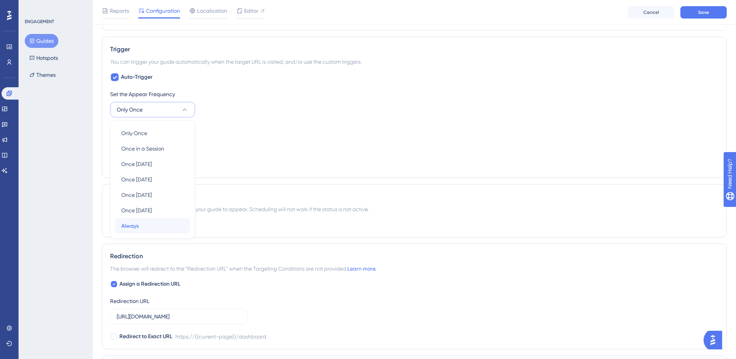
click at [154, 220] on div "Always Always" at bounding box center [152, 225] width 63 height 15
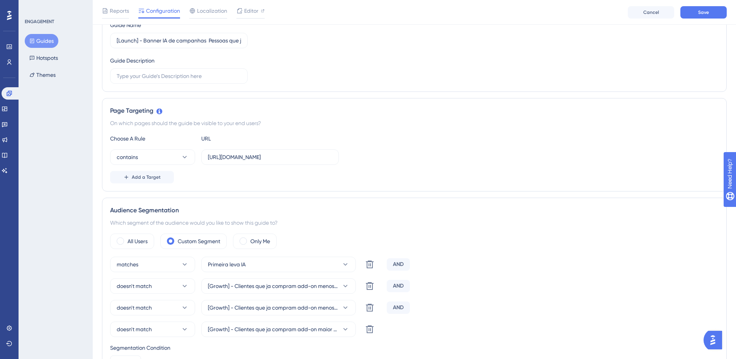
scroll to position [0, 0]
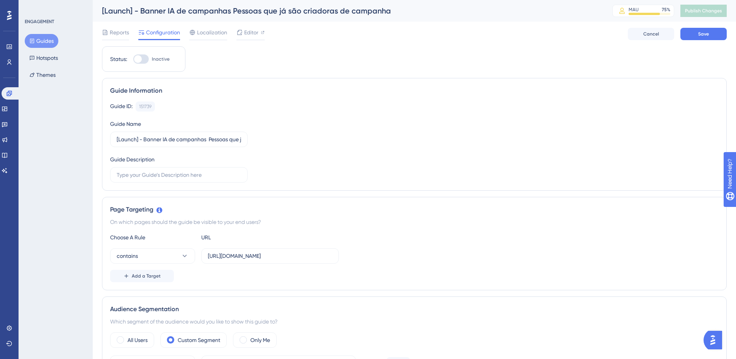
click at [709, 41] on div "Reports Configuration Localization Editor Cancel Save" at bounding box center [414, 34] width 624 height 25
click at [709, 36] on button "Save" at bounding box center [703, 34] width 46 height 12
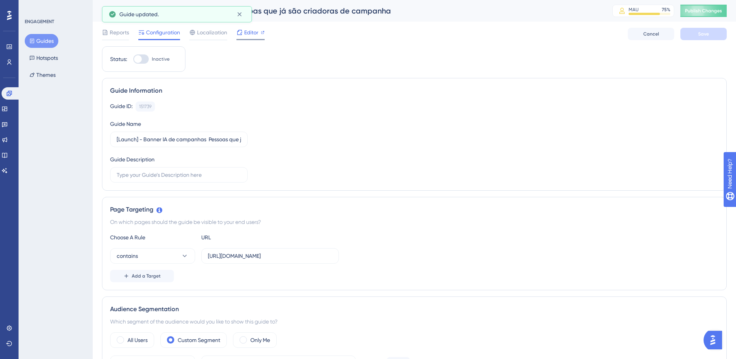
click at [251, 37] on div "Editor" at bounding box center [250, 34] width 28 height 12
click at [140, 53] on div "Status: Inactive" at bounding box center [143, 58] width 83 height 25
click at [141, 56] on div at bounding box center [140, 58] width 15 height 9
click at [133, 59] on input "Inactive" at bounding box center [133, 59] width 0 height 0
checkbox input "true"
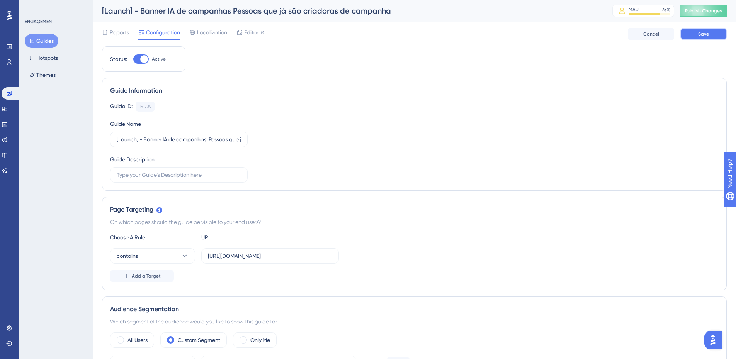
click at [693, 29] on button "Save" at bounding box center [703, 34] width 46 height 12
click at [242, 11] on icon at bounding box center [240, 14] width 8 height 8
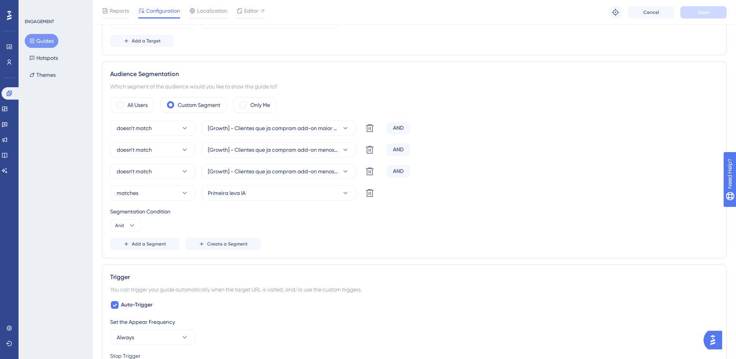
scroll to position [425, 0]
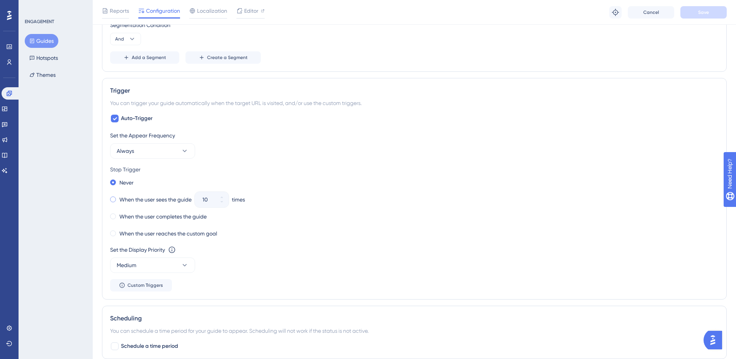
click at [112, 200] on span at bounding box center [113, 200] width 6 height 6
click at [118, 198] on input "radio" at bounding box center [118, 198] width 0 height 0
click at [220, 206] on button "10" at bounding box center [222, 204] width 14 height 8
click at [220, 206] on button "9" at bounding box center [222, 204] width 14 height 8
click at [220, 206] on button "8" at bounding box center [222, 204] width 14 height 8
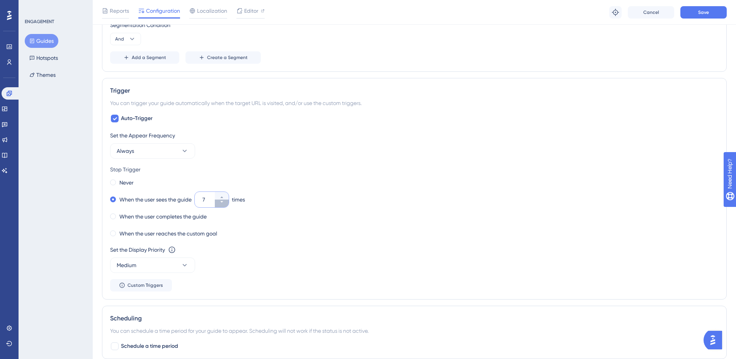
click at [220, 206] on button "7" at bounding box center [222, 204] width 14 height 8
click at [220, 206] on button "6" at bounding box center [222, 204] width 14 height 8
click at [220, 206] on button "5" at bounding box center [222, 204] width 14 height 8
click at [220, 206] on button "4" at bounding box center [222, 204] width 14 height 8
click at [220, 206] on button "3" at bounding box center [222, 204] width 14 height 8
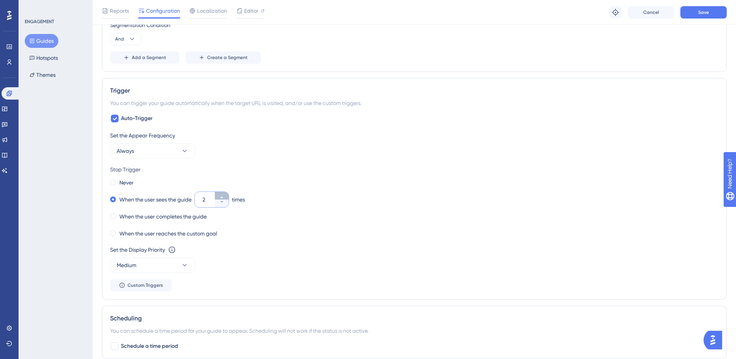
click at [222, 199] on icon at bounding box center [221, 197] width 5 height 5
click at [220, 202] on icon at bounding box center [221, 202] width 5 height 5
type input "2"
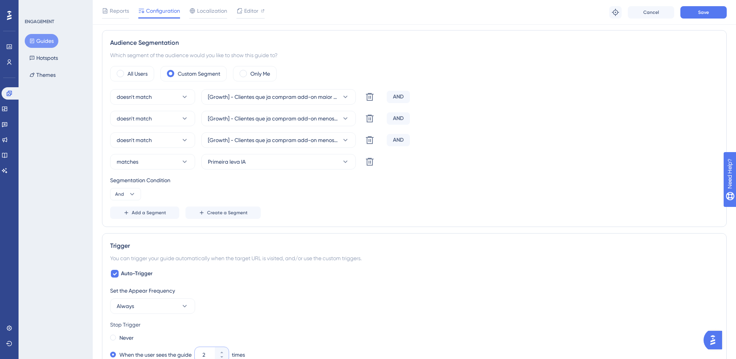
scroll to position [270, 0]
click at [701, 10] on span "Save" at bounding box center [703, 12] width 11 height 6
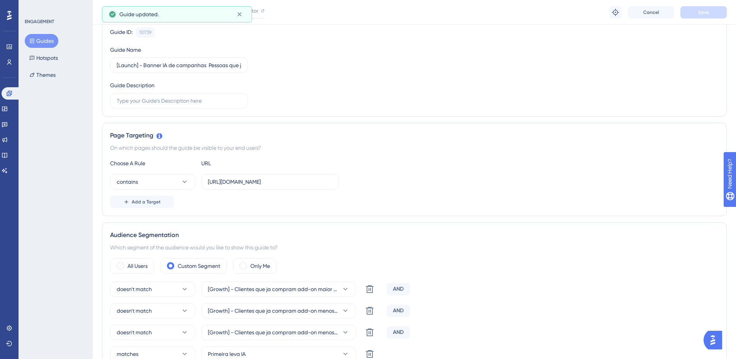
scroll to position [0, 0]
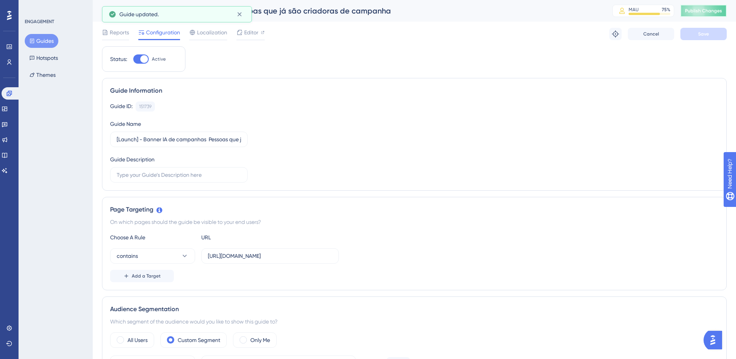
click at [712, 16] on button "Publish Changes" at bounding box center [703, 11] width 46 height 12
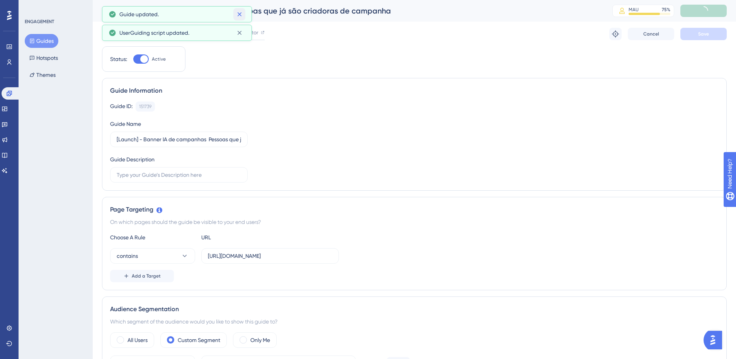
click at [239, 15] on icon at bounding box center [240, 14] width 8 height 8
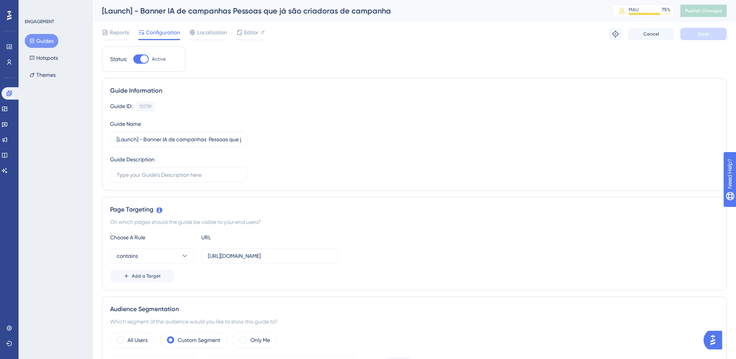
click at [47, 34] on button "Guides" at bounding box center [42, 41] width 34 height 14
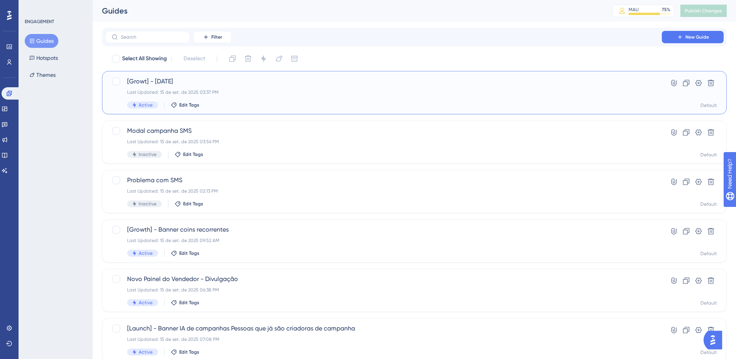
click at [242, 86] on span "[Growt] - Dia do cliente" at bounding box center [383, 81] width 512 height 9
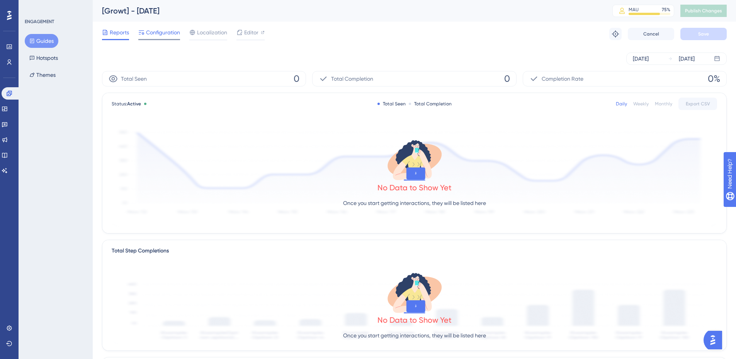
click at [162, 32] on span "Configuration" at bounding box center [163, 32] width 34 height 9
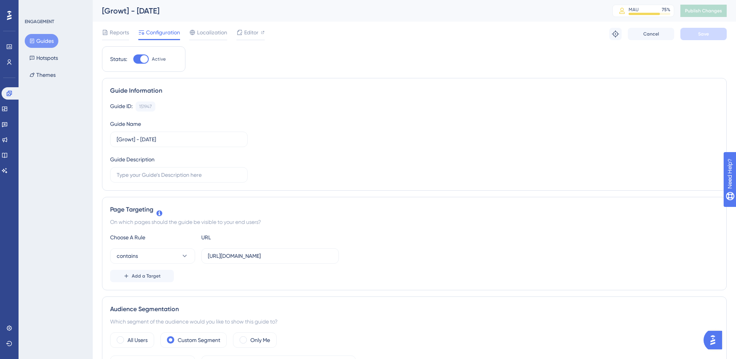
click at [51, 41] on button "Guides" at bounding box center [42, 41] width 34 height 14
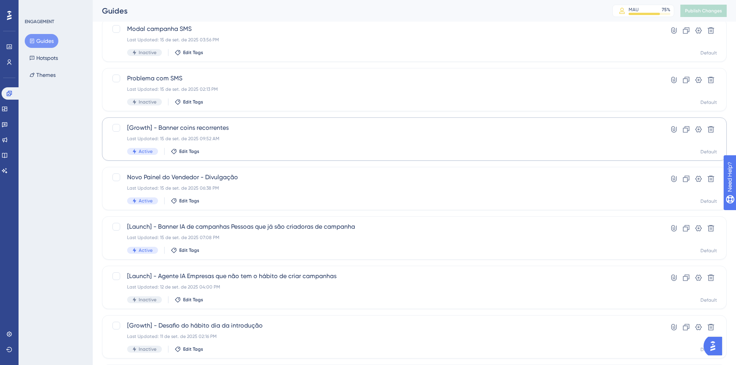
scroll to position [116, 0]
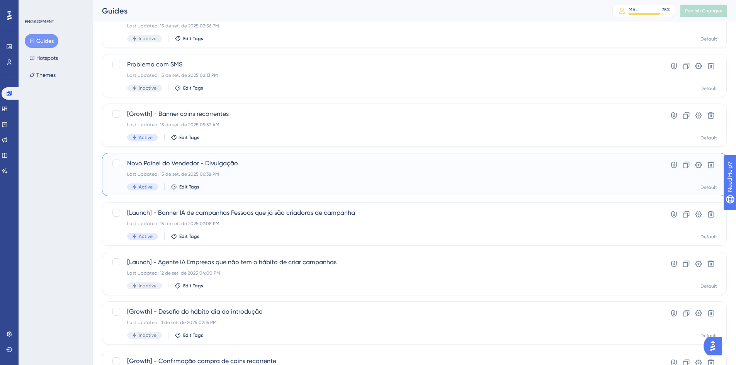
click at [253, 171] on div "Last Updated: 15 de set. de 2025 06:38 PM" at bounding box center [383, 174] width 512 height 6
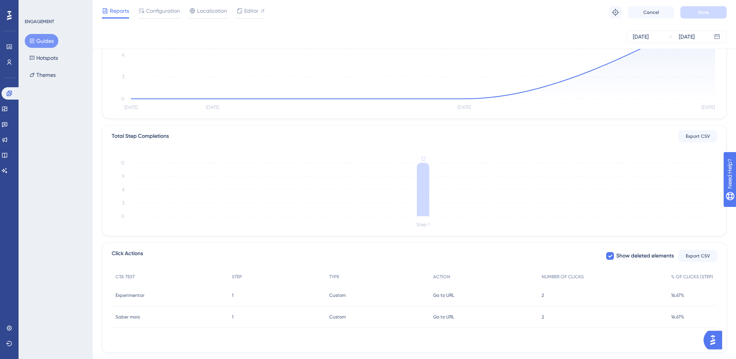
scroll to position [130, 0]
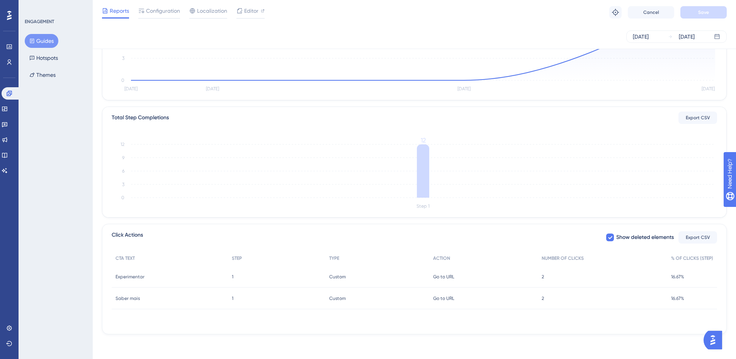
click at [36, 45] on button "Guides" at bounding box center [42, 41] width 34 height 14
